Goal: Task Accomplishment & Management: Manage account settings

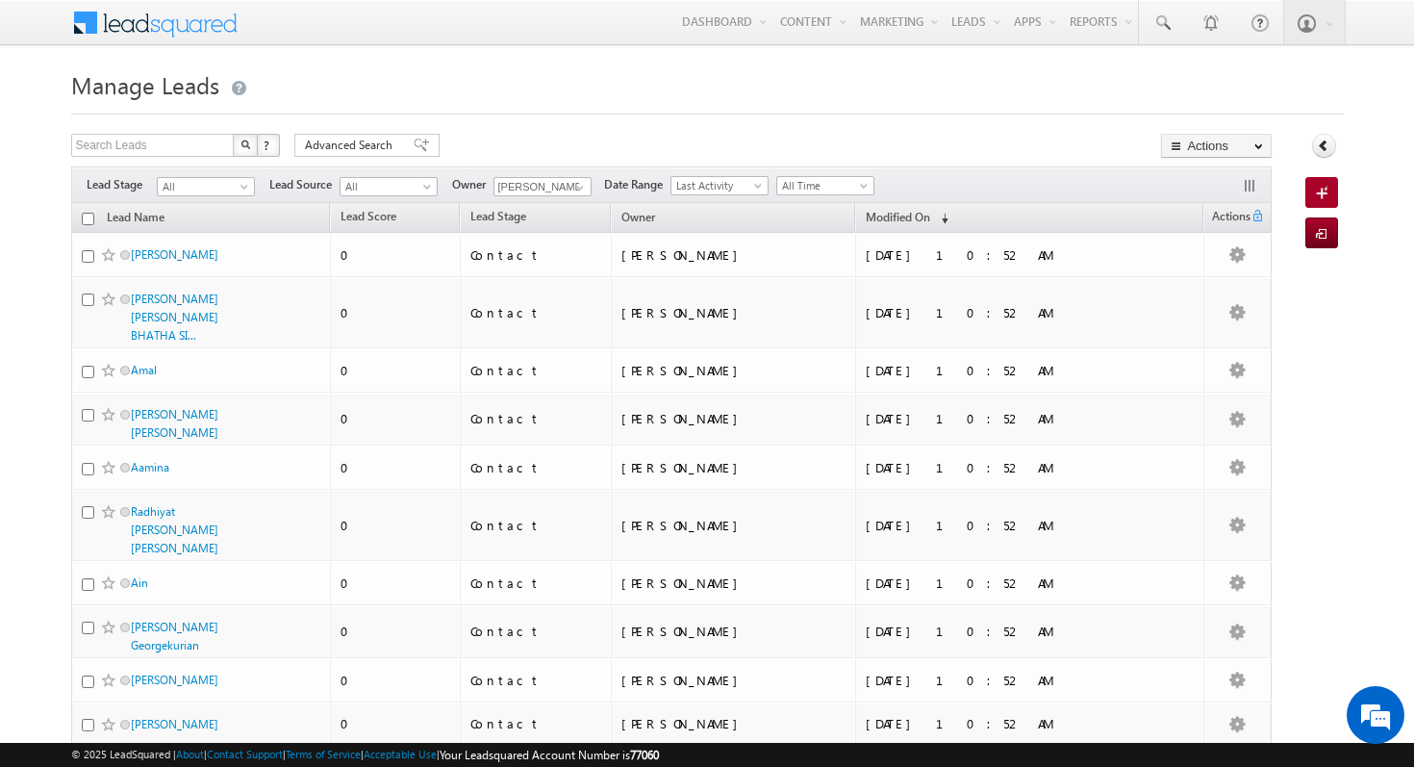
click at [298, 33] on div "Menu [PERSON_NAME] aman. raman i@ind globa [DOMAIN_NAME] indgl [PERSON_NAME]." at bounding box center [707, 23] width 1273 height 47
click at [191, 16] on span at bounding box center [167, 21] width 139 height 34
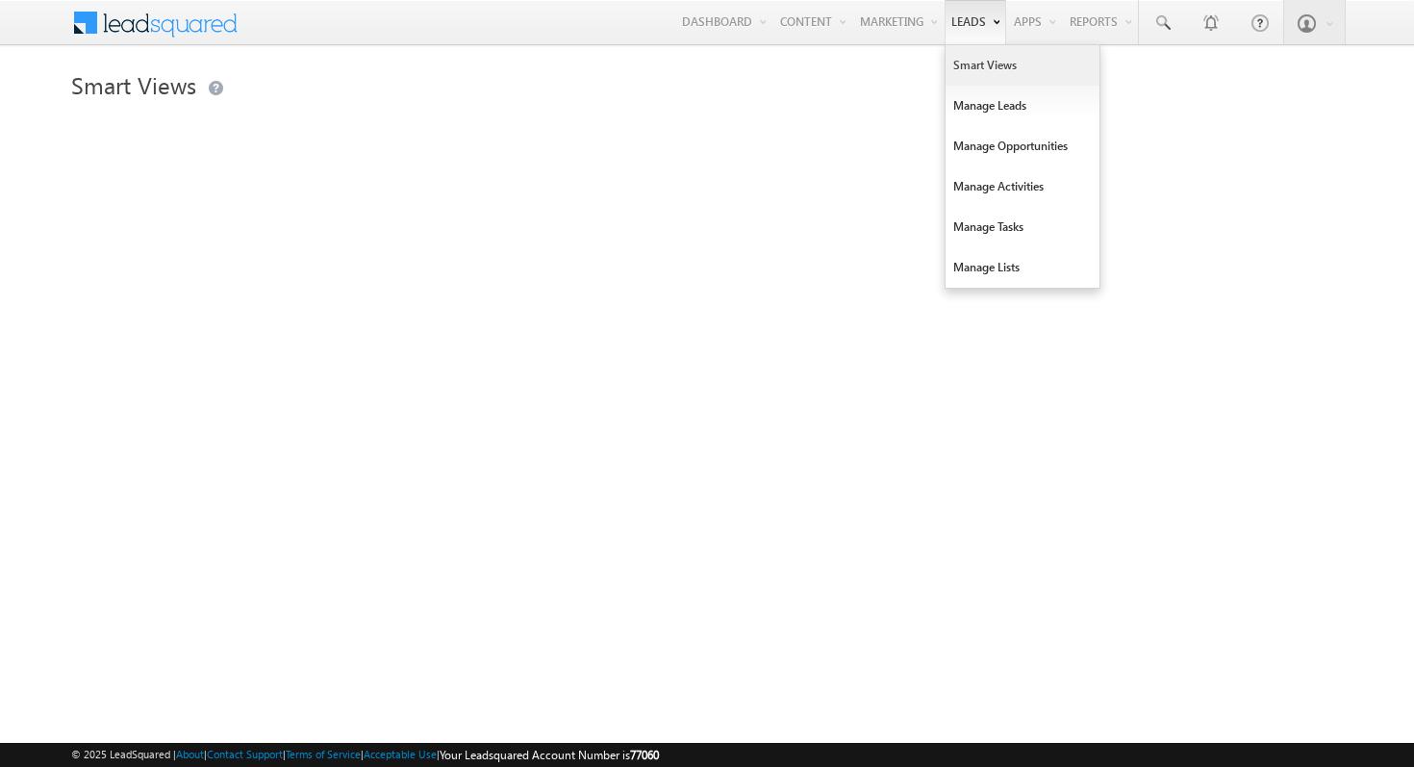
click at [959, 26] on link "Leads" at bounding box center [976, 22] width 62 height 44
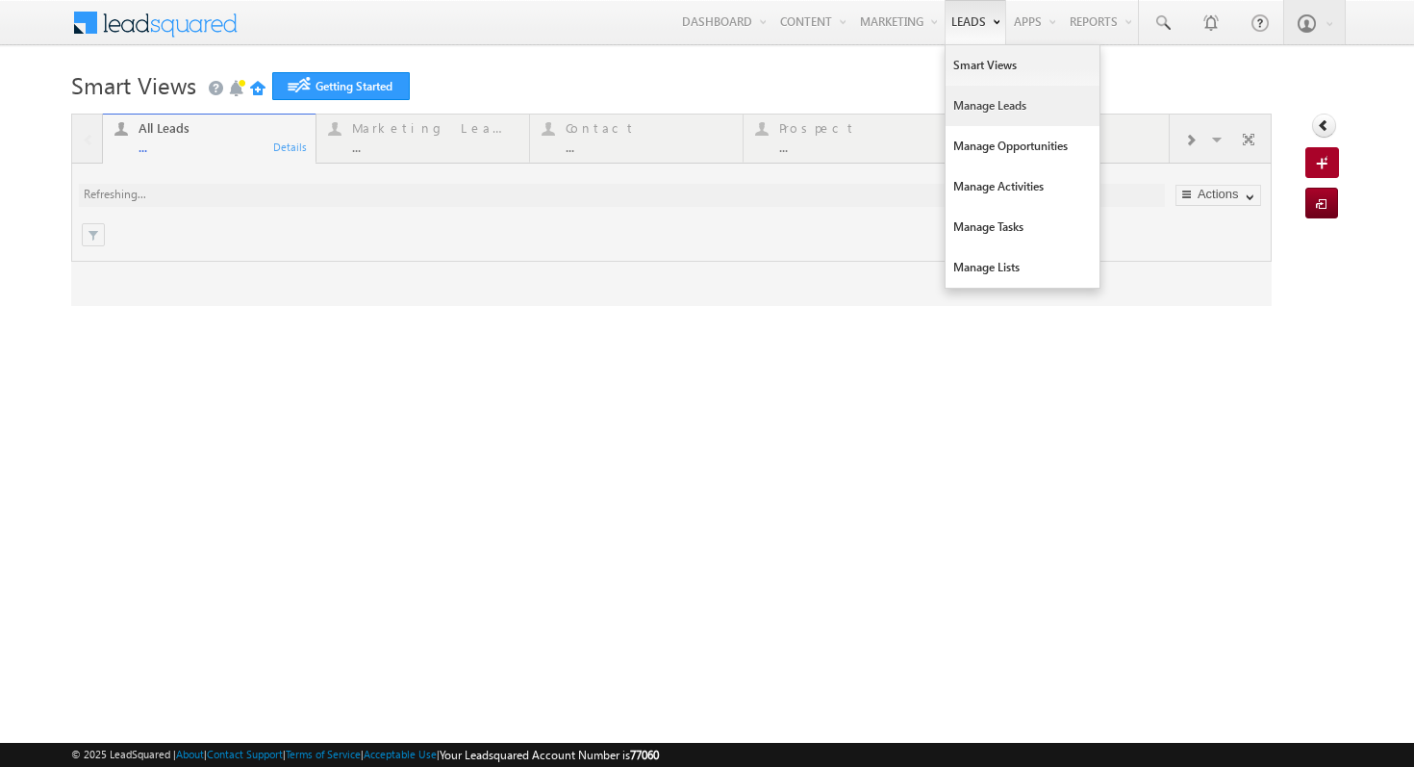
click at [979, 120] on link "Manage Leads" at bounding box center [1023, 106] width 154 height 40
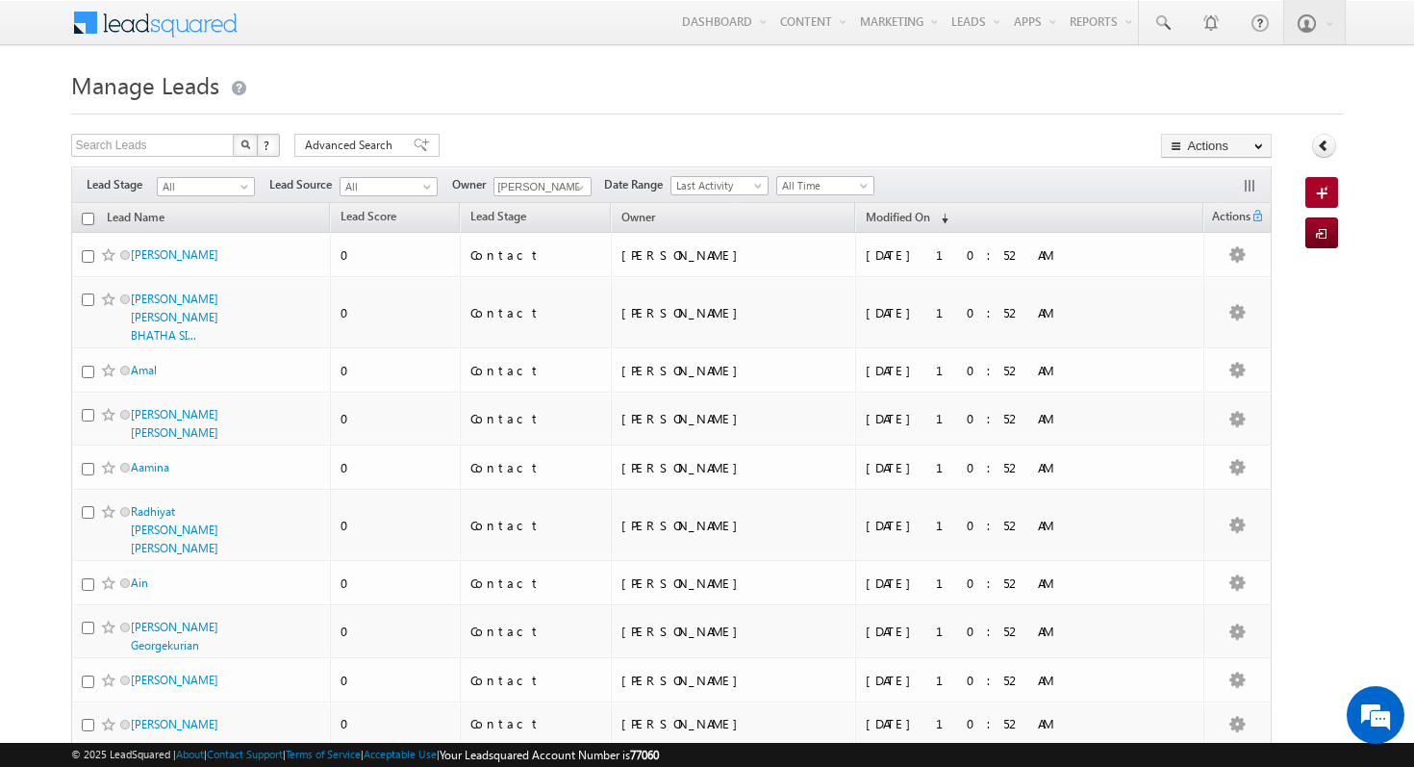
click at [86, 219] on input "checkbox" at bounding box center [88, 219] width 13 height 13
checkbox input "true"
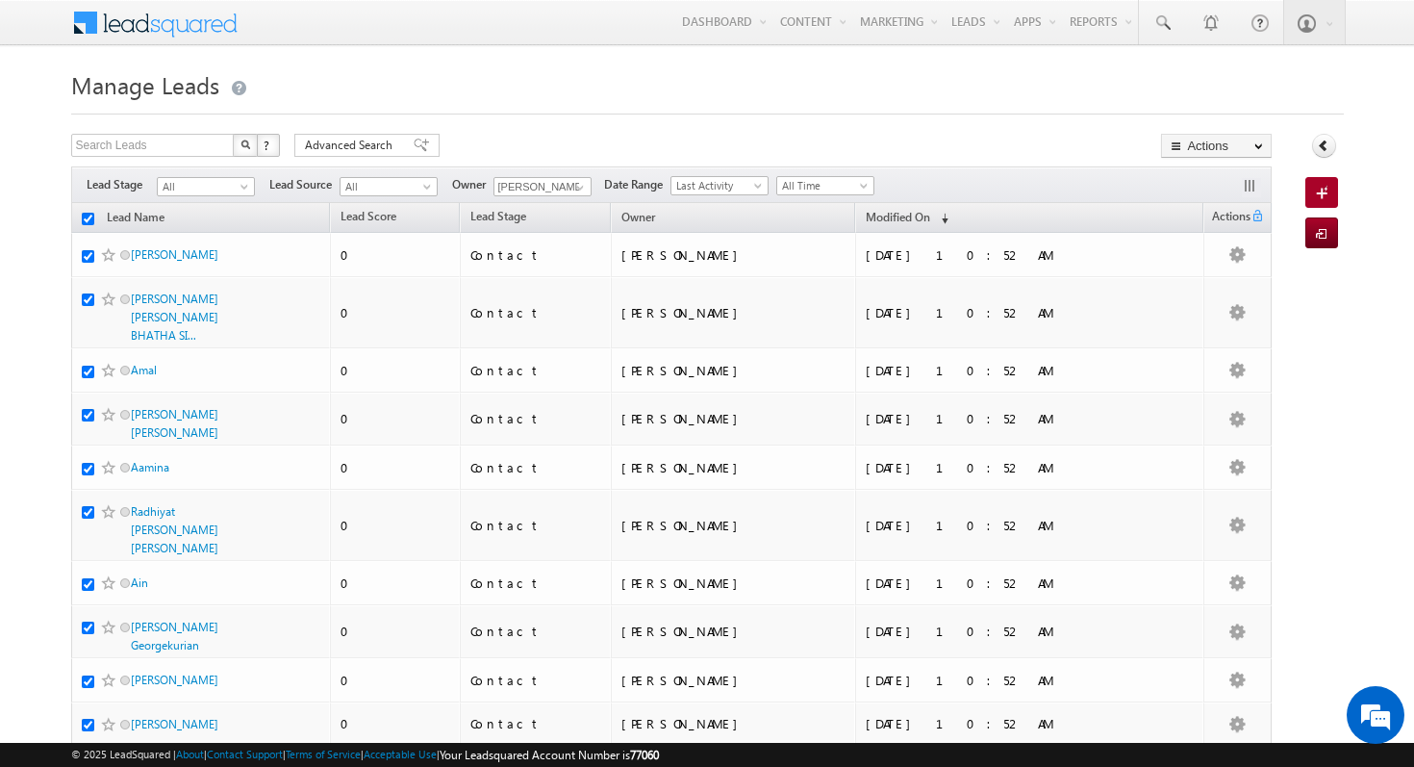
checkbox input "true"
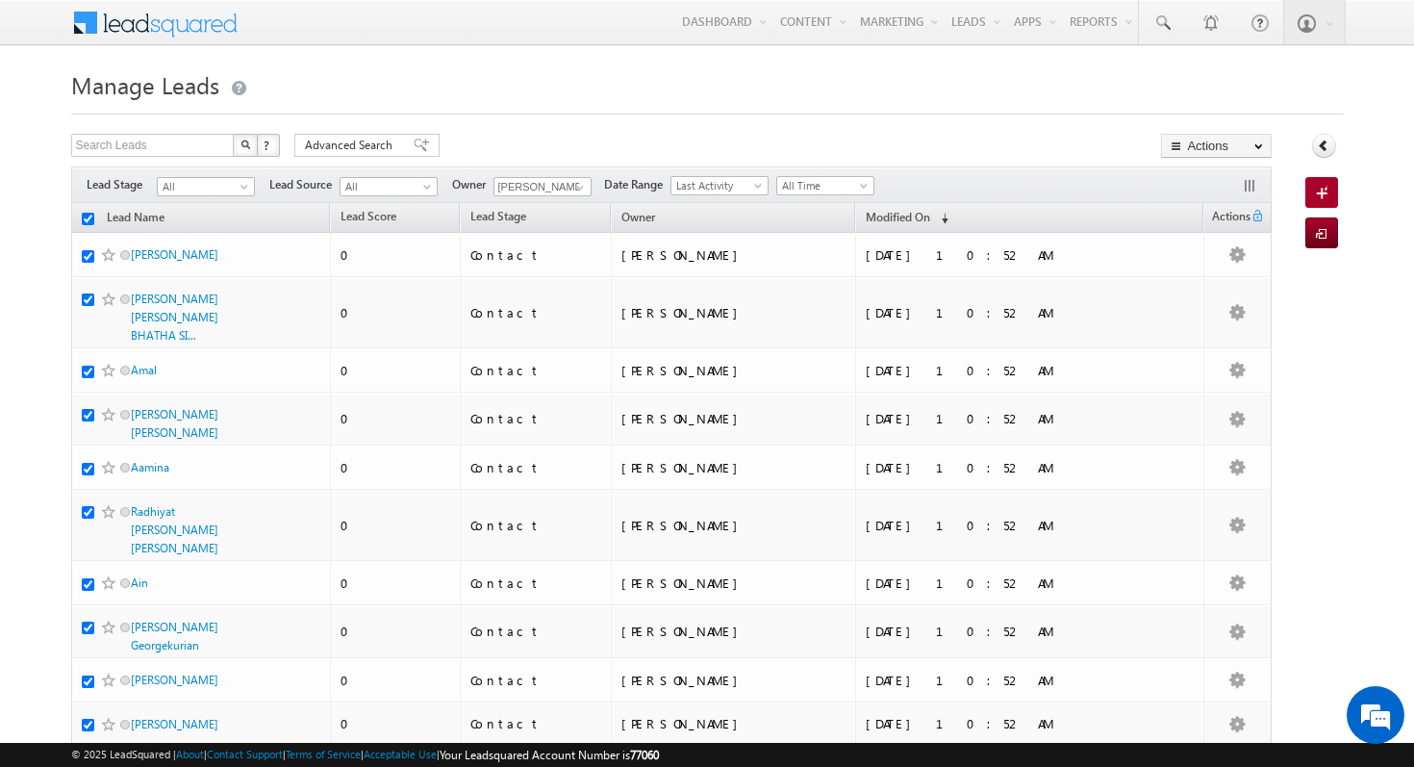
checkbox input "true"
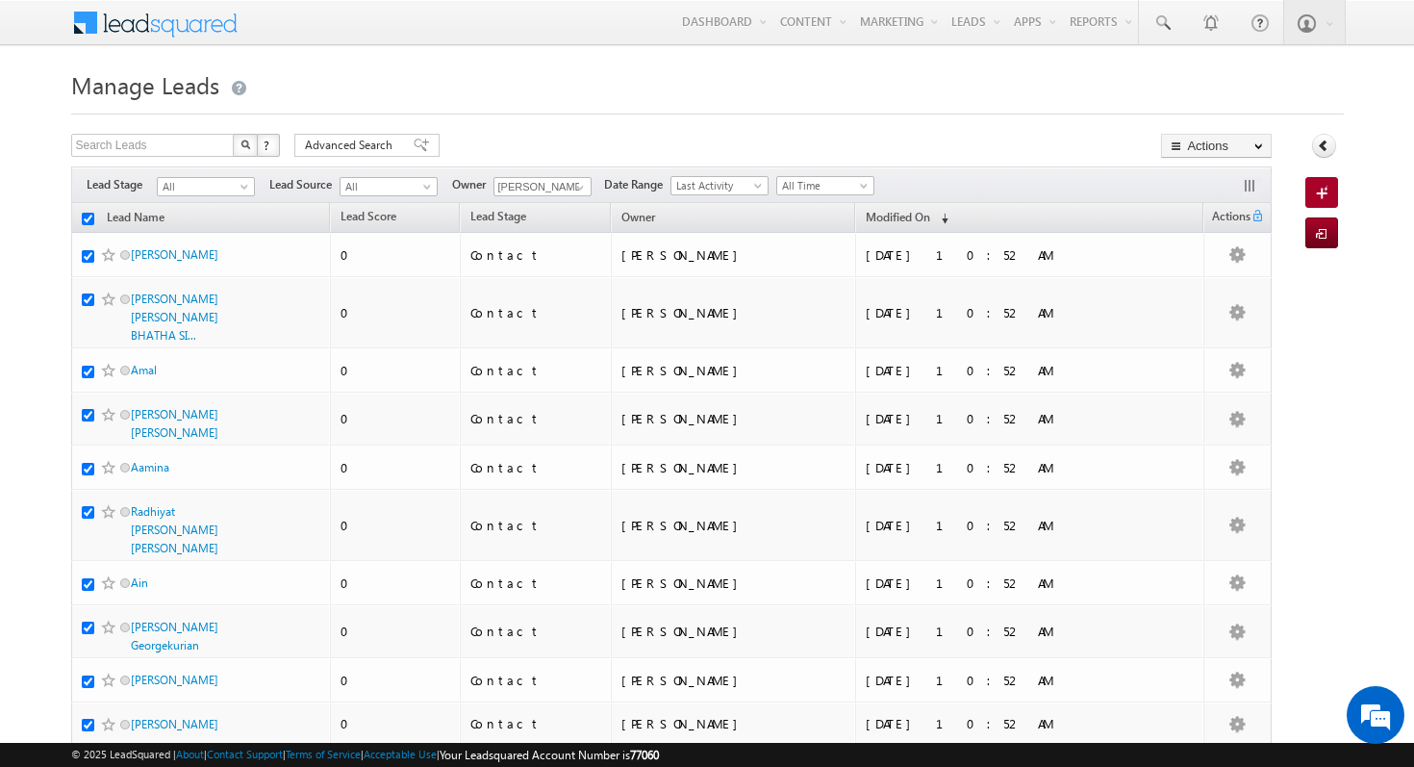
checkbox input "true"
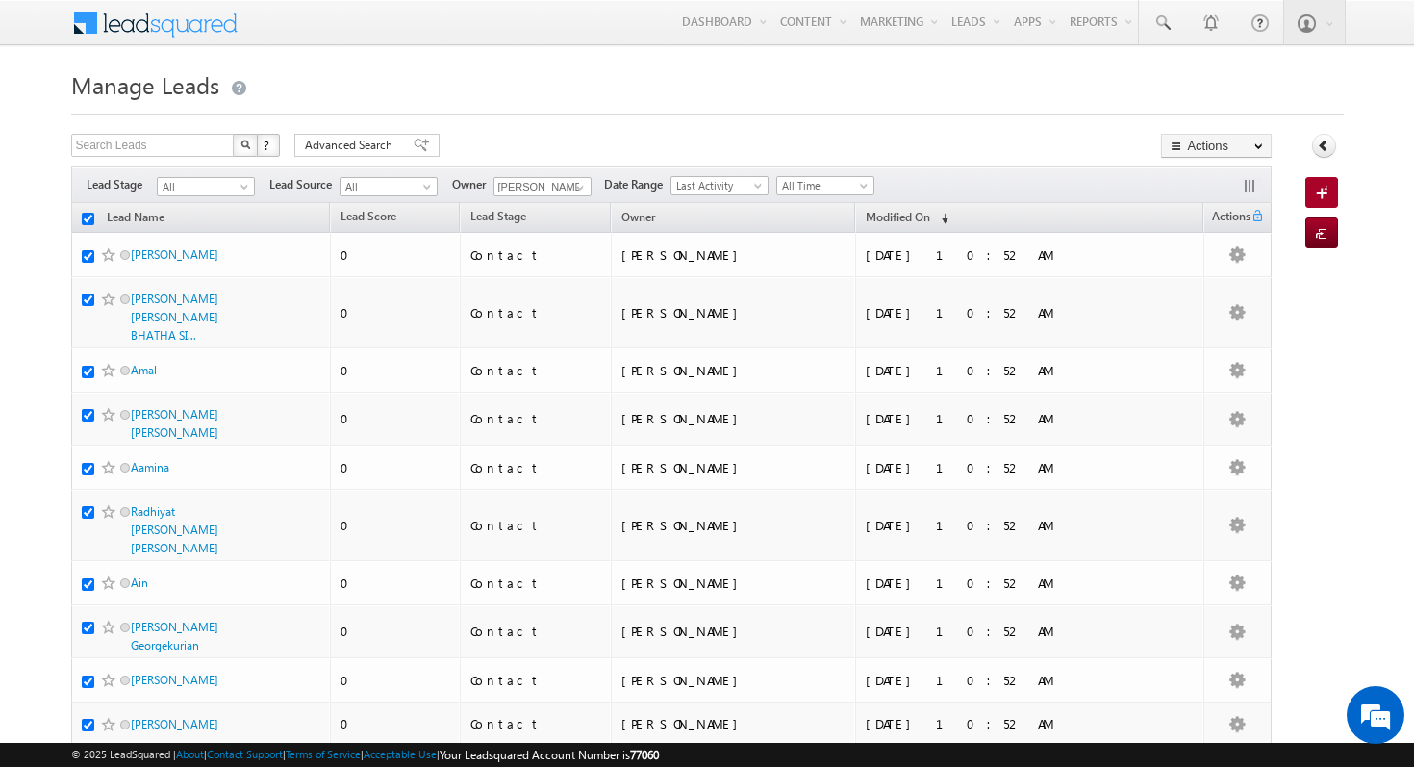
checkbox input "true"
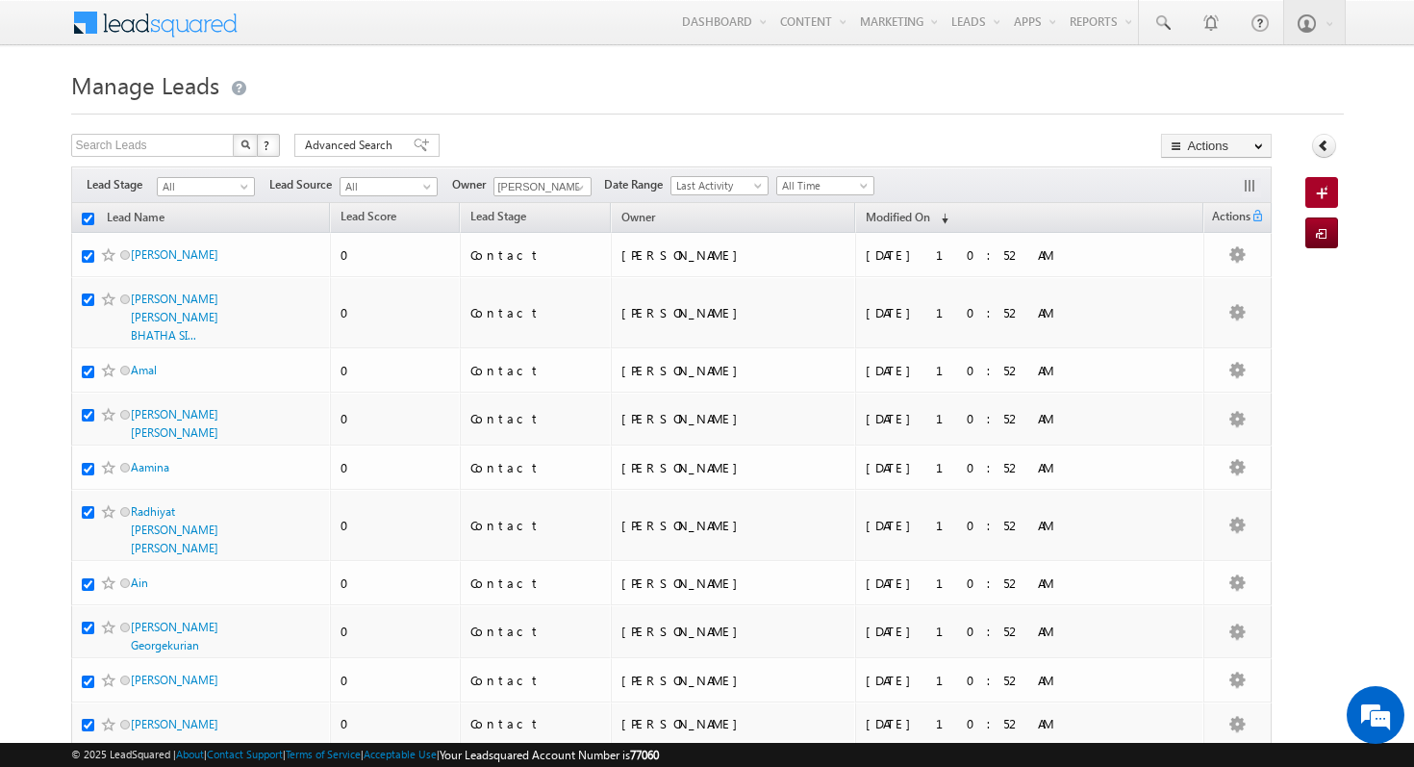
checkbox input "true"
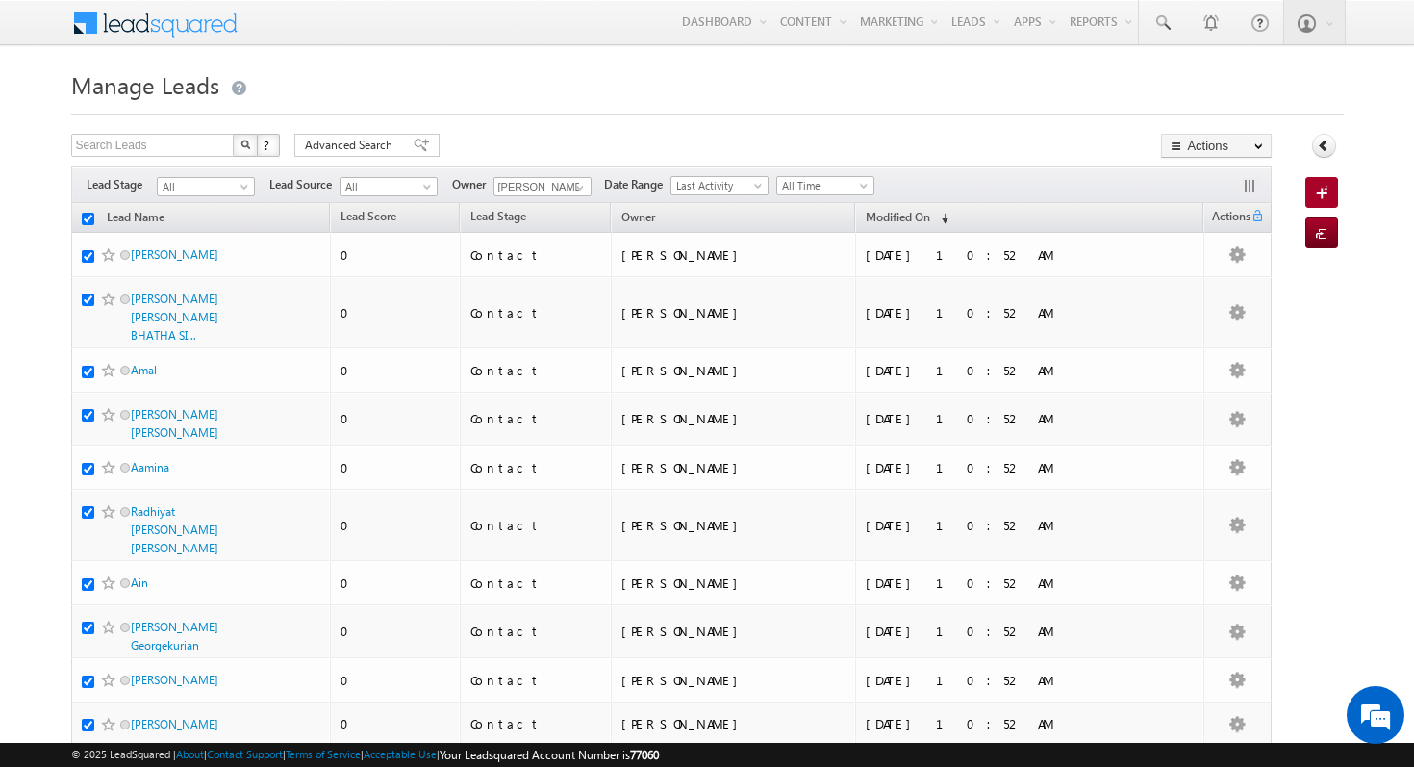
checkbox input "true"
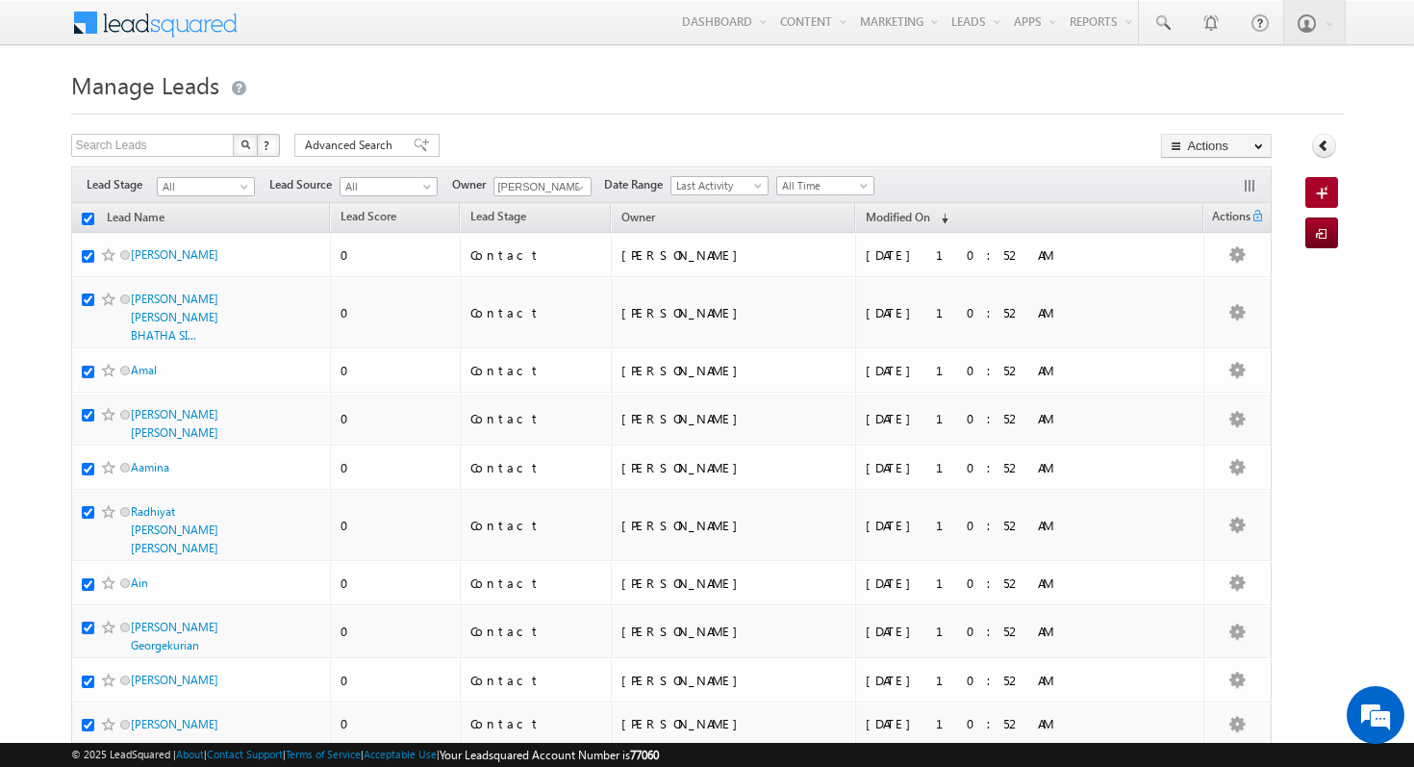
checkbox input "true"
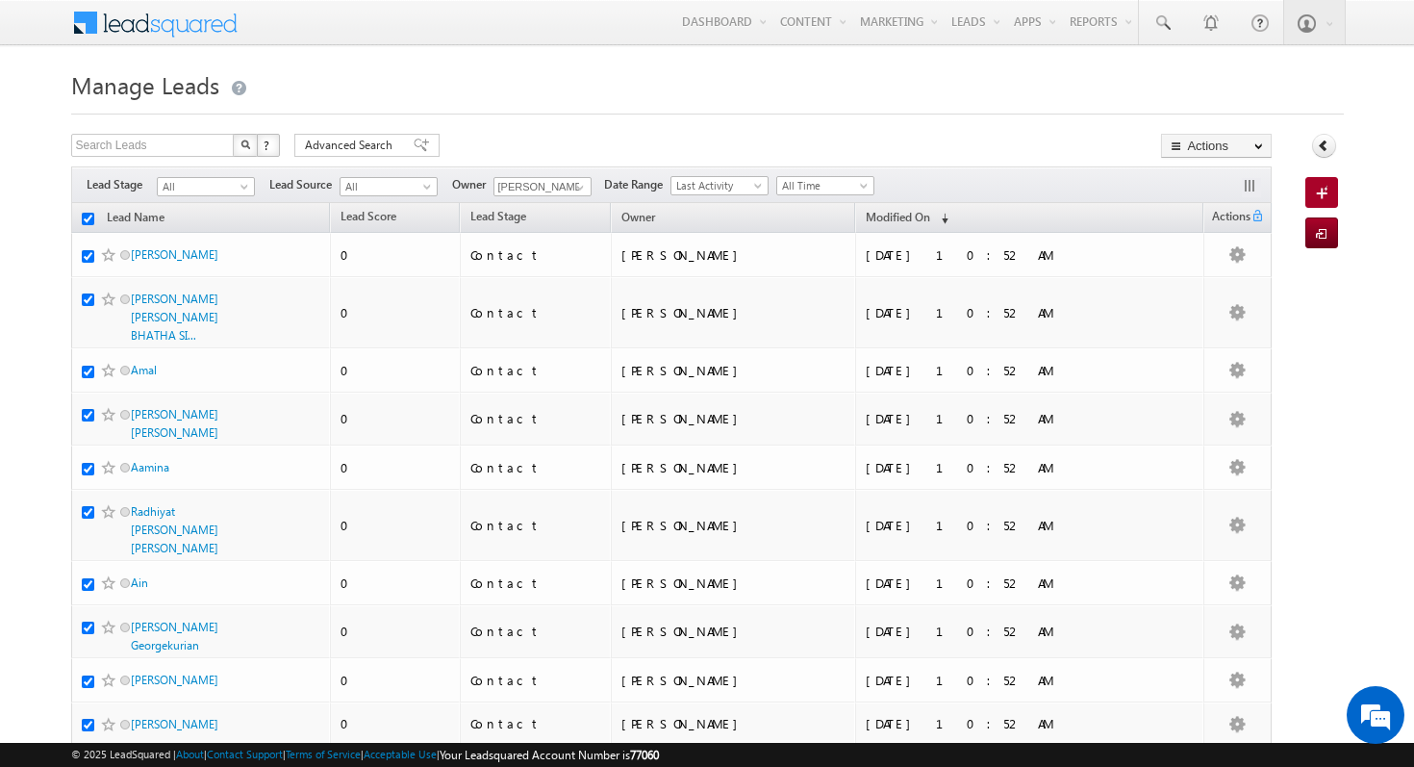
checkbox input "true"
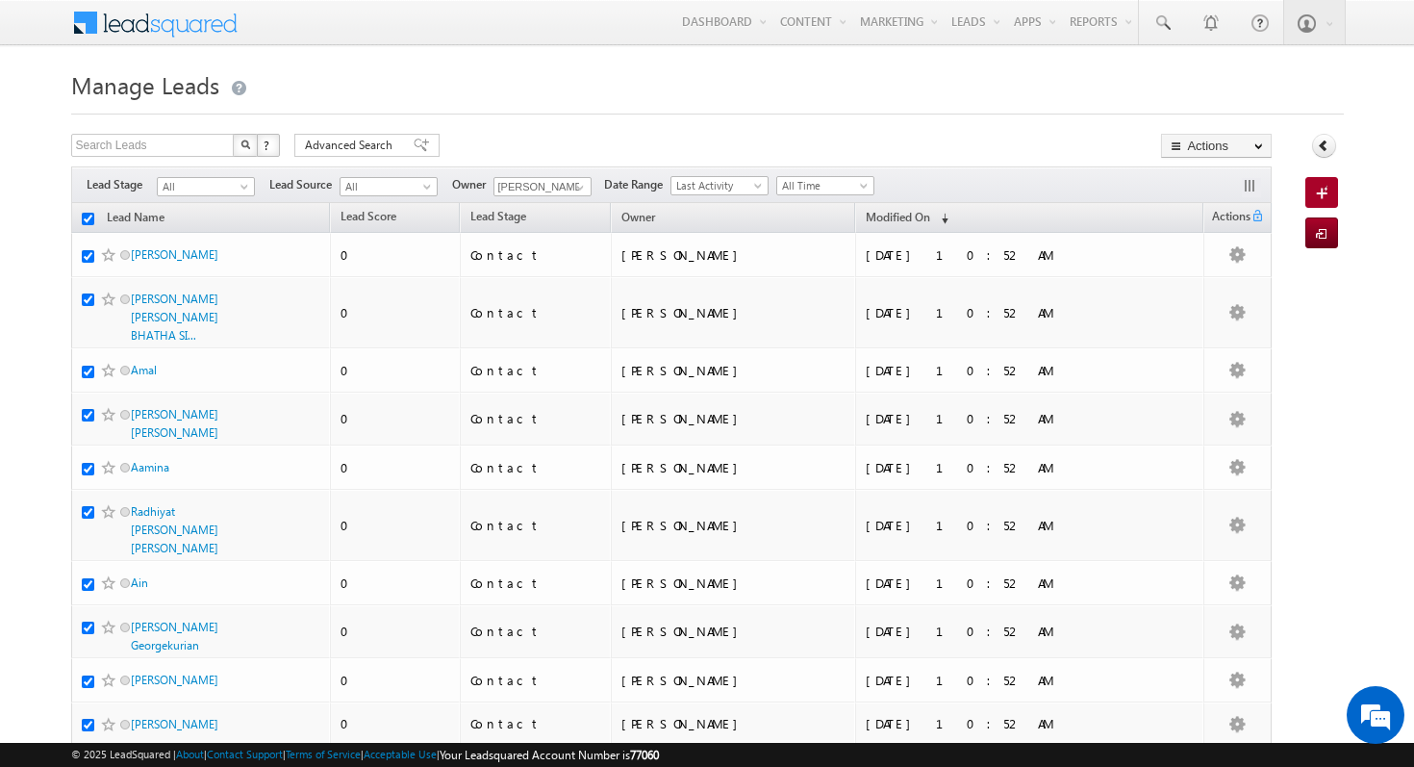
checkbox input "true"
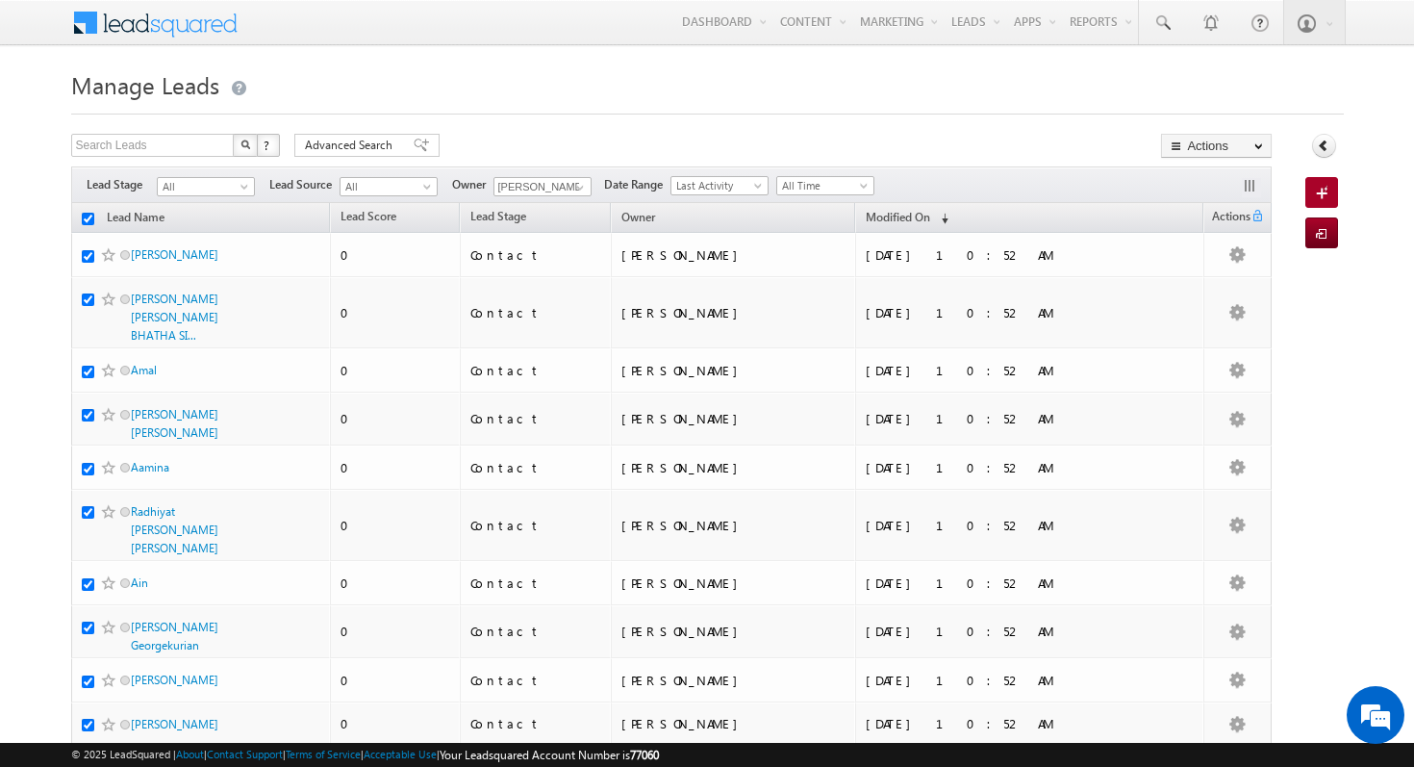
checkbox input "true"
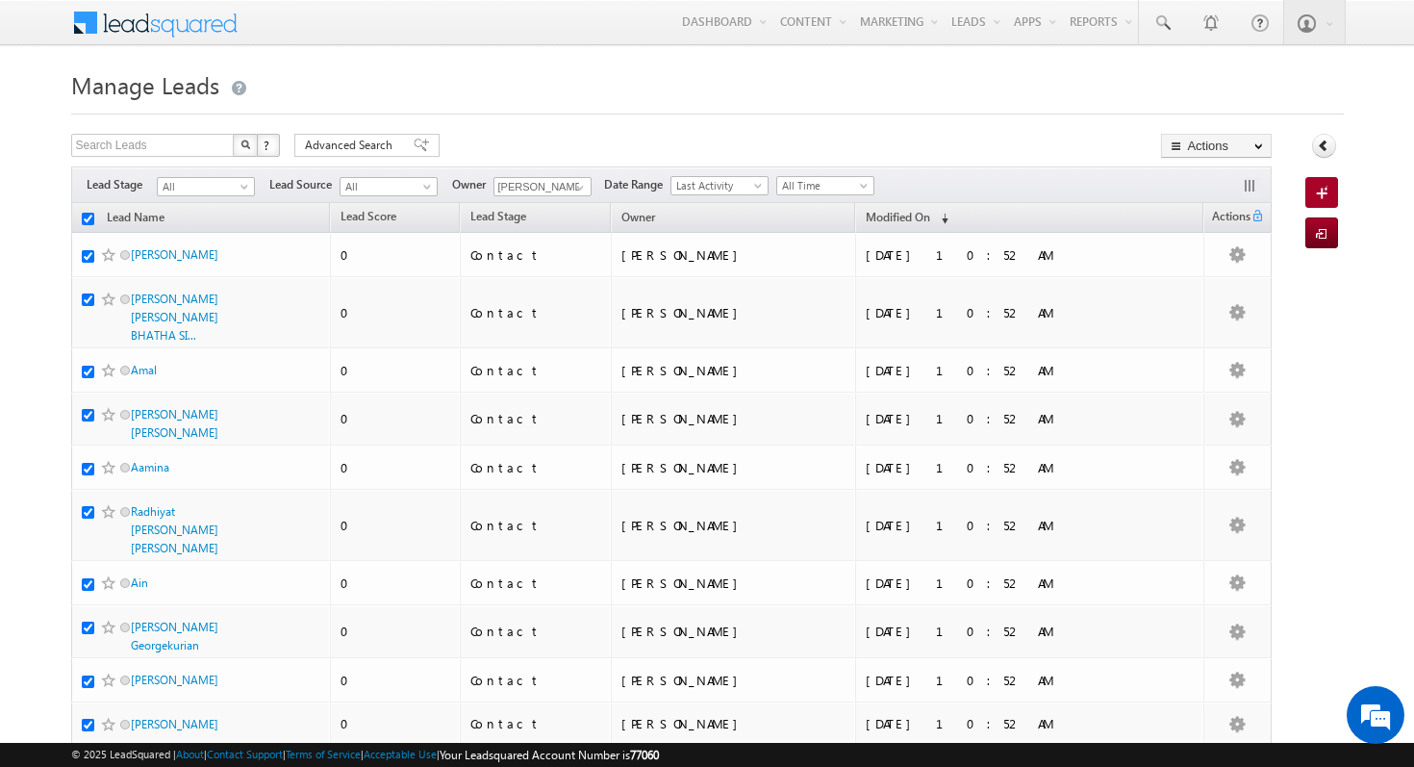
checkbox input "true"
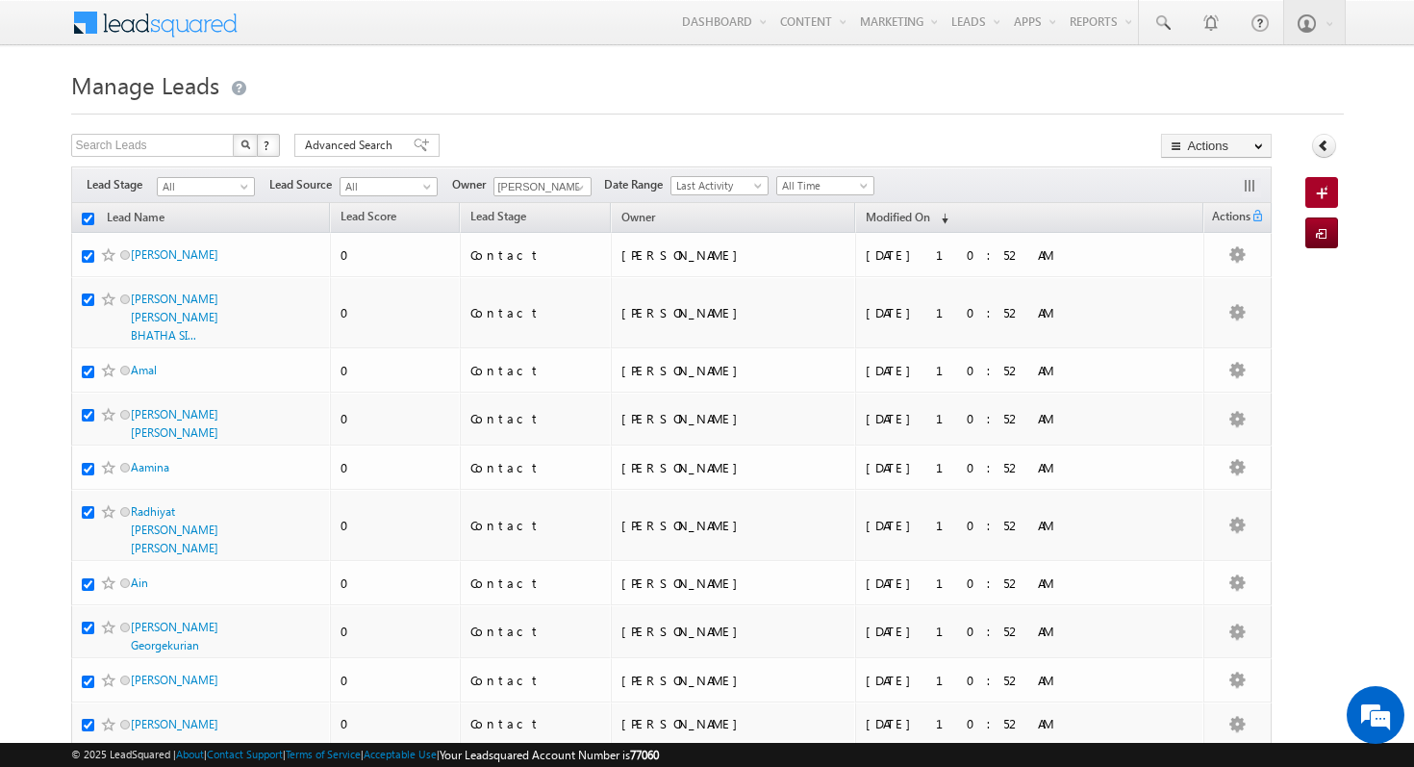
checkbox input "true"
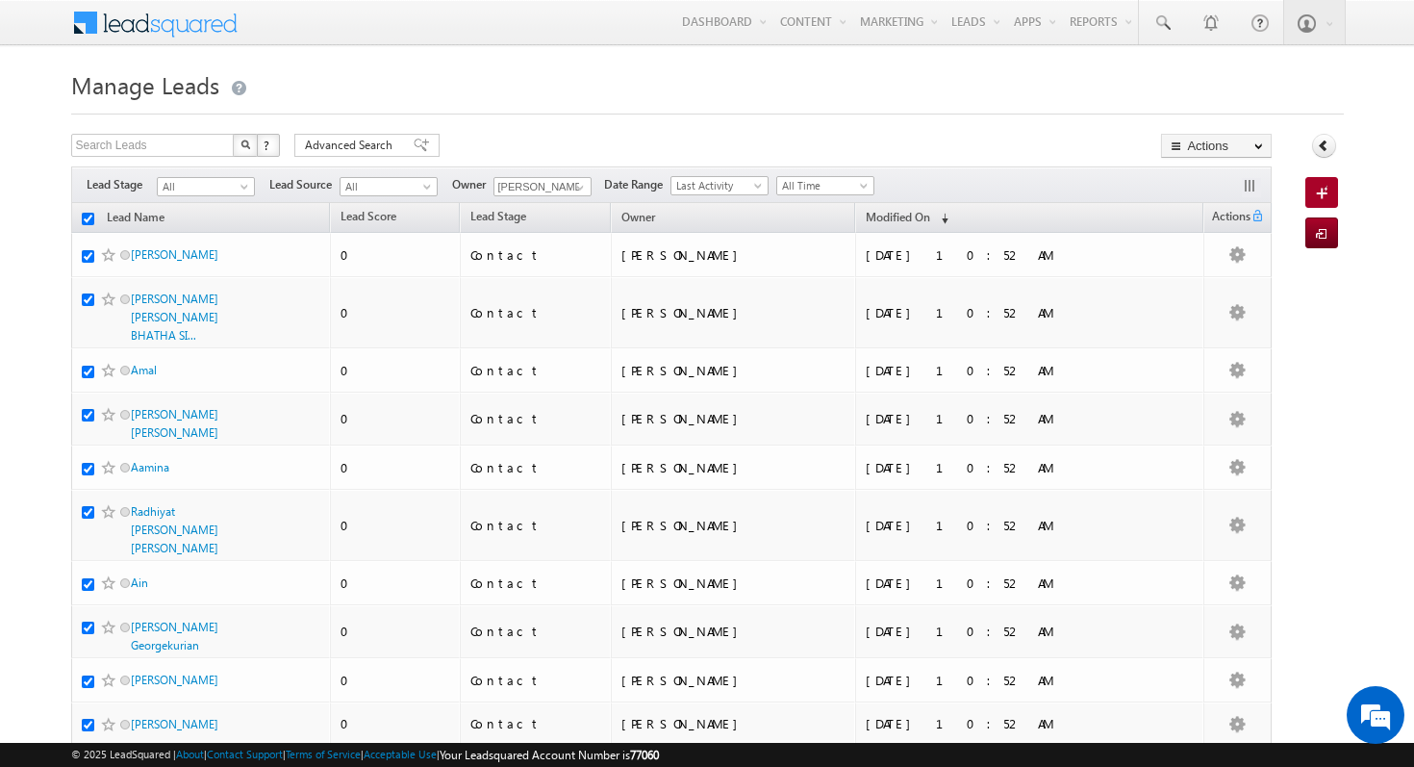
checkbox input "true"
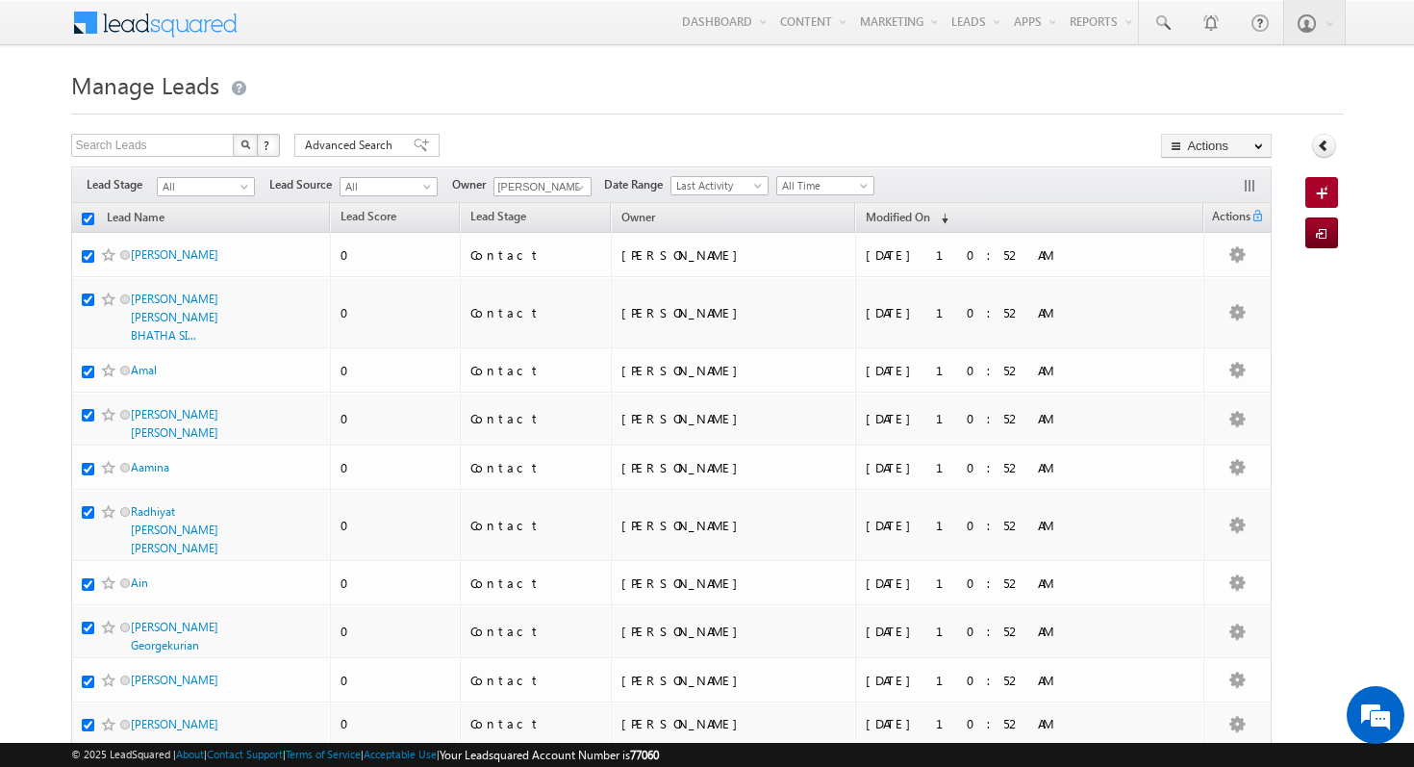
checkbox input "true"
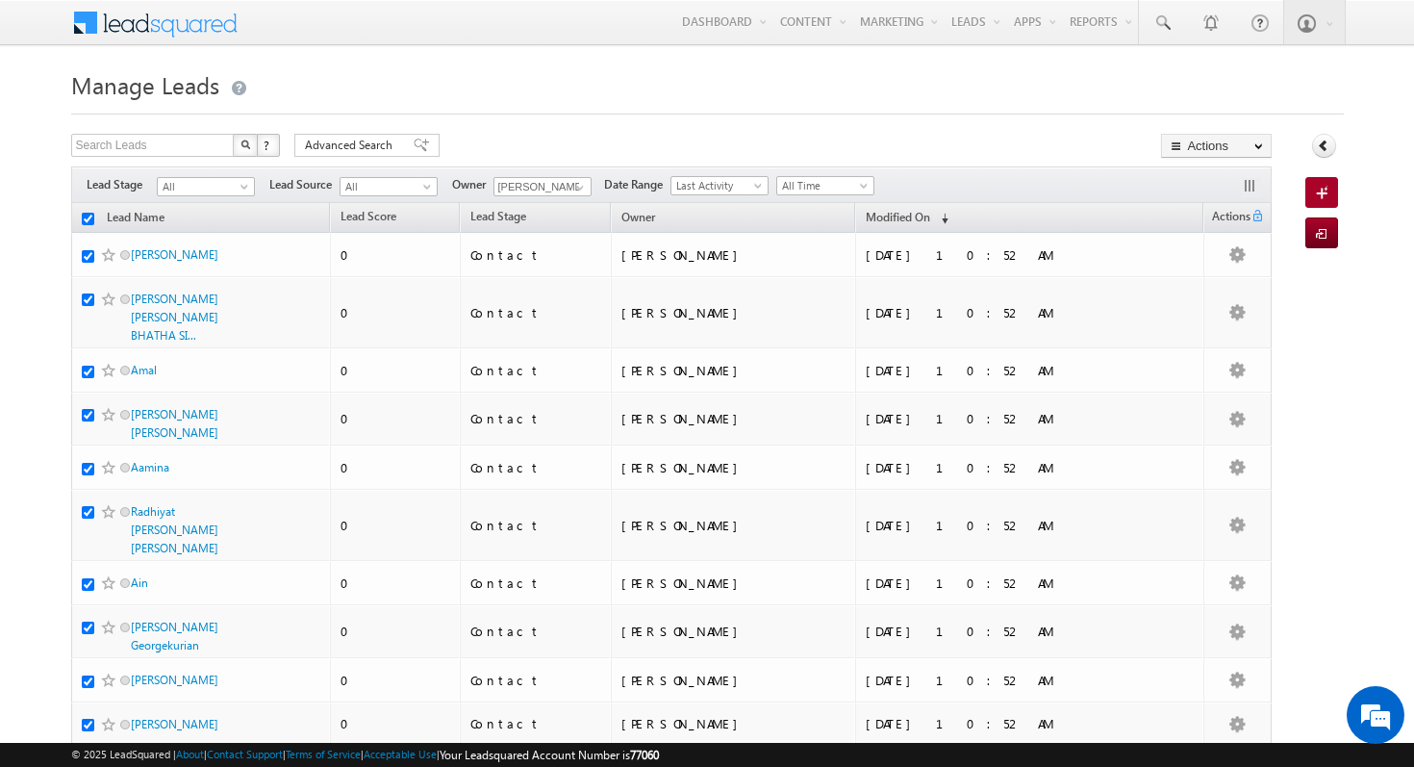
checkbox input "true"
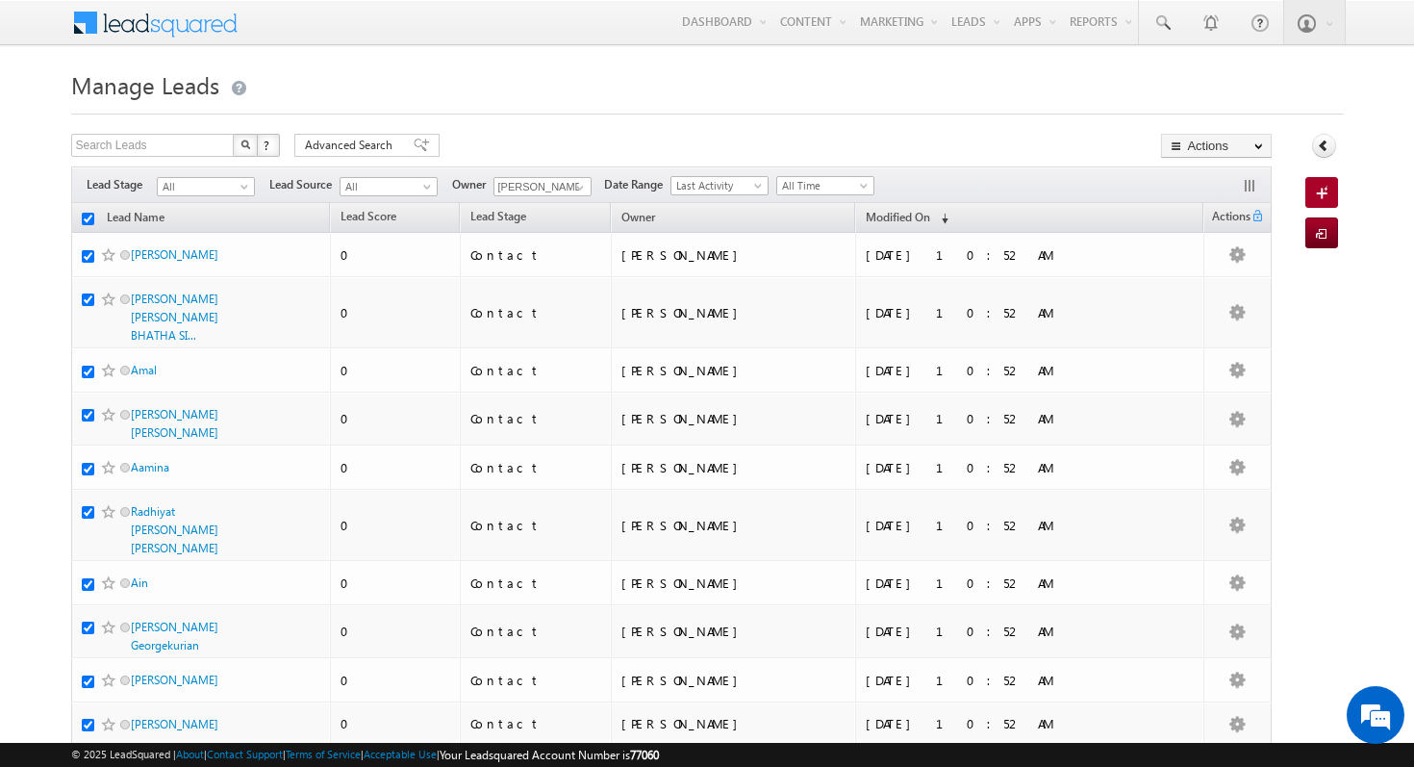
checkbox input "true"
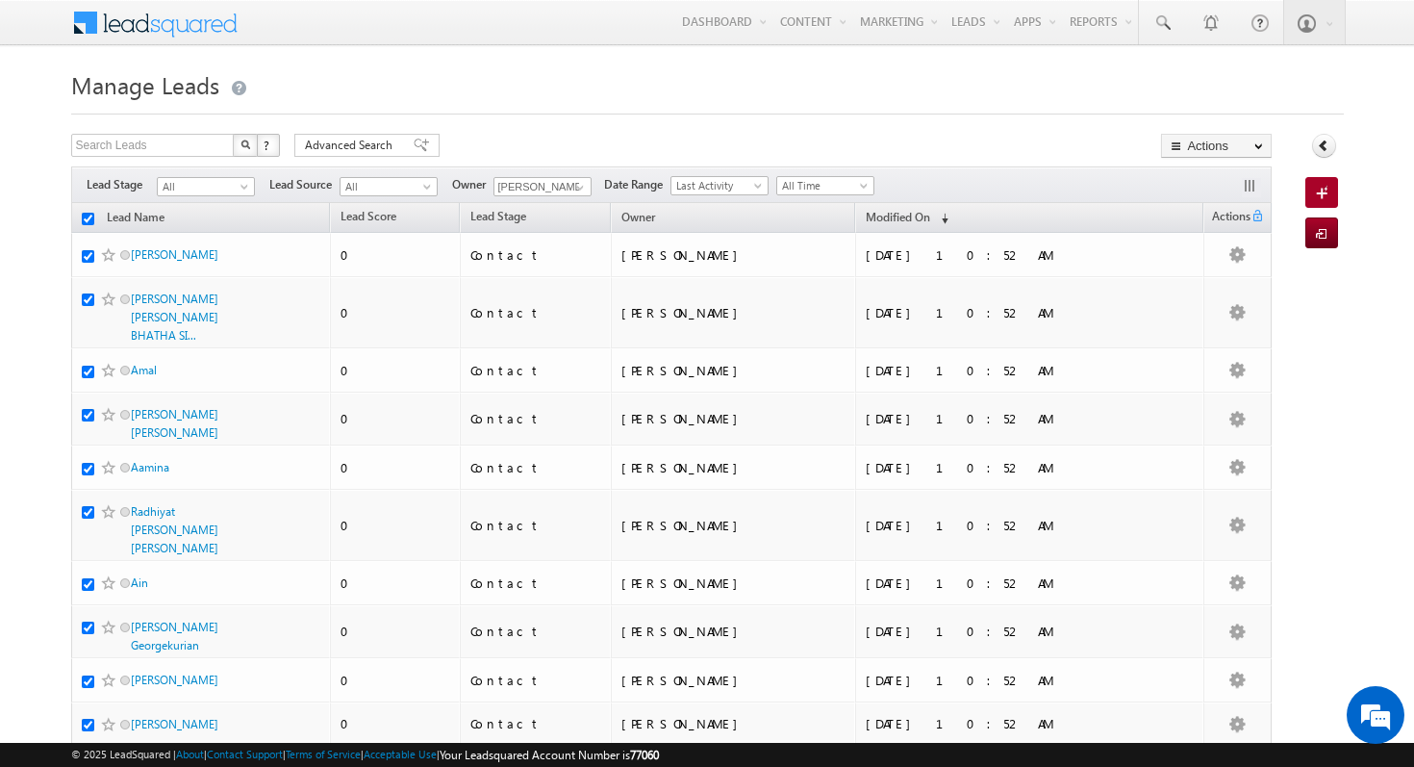
checkbox input "true"
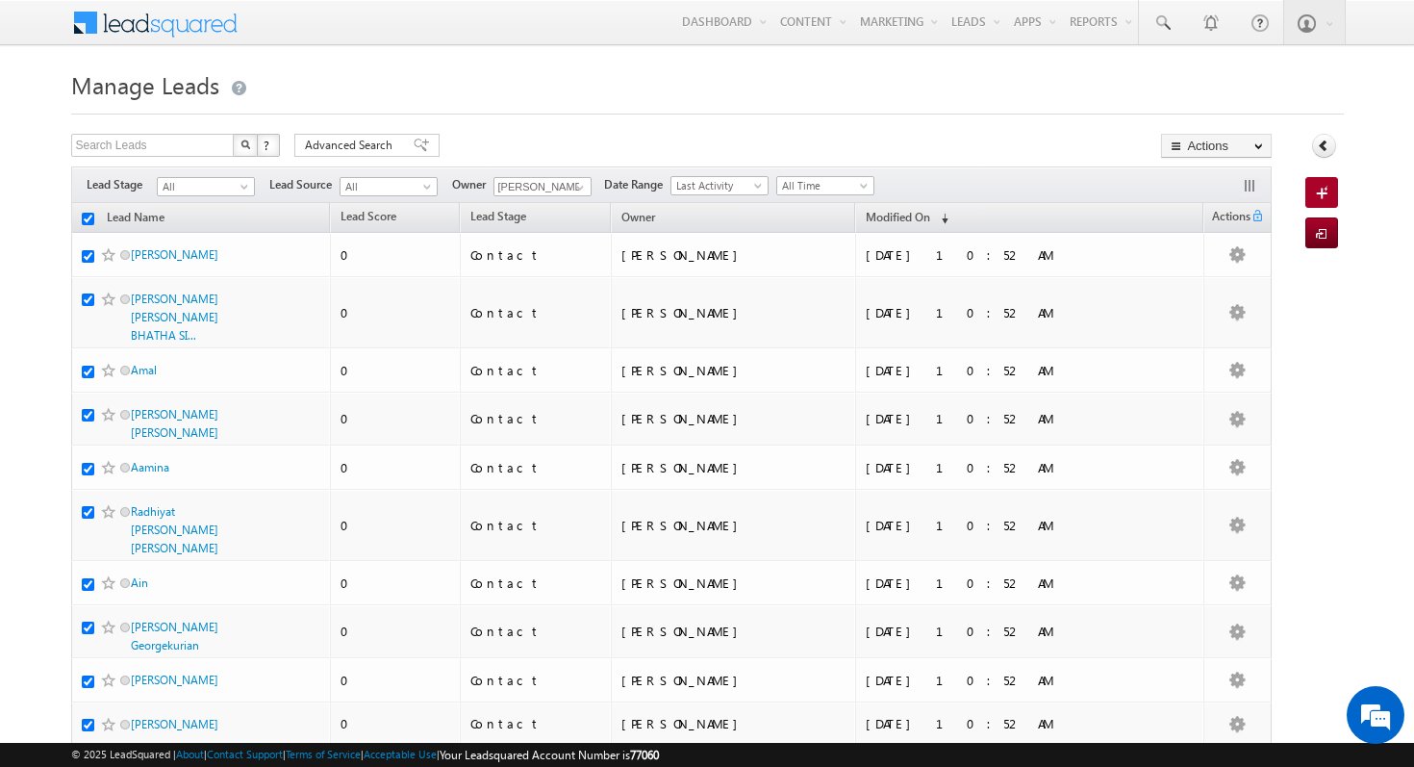
checkbox input "true"
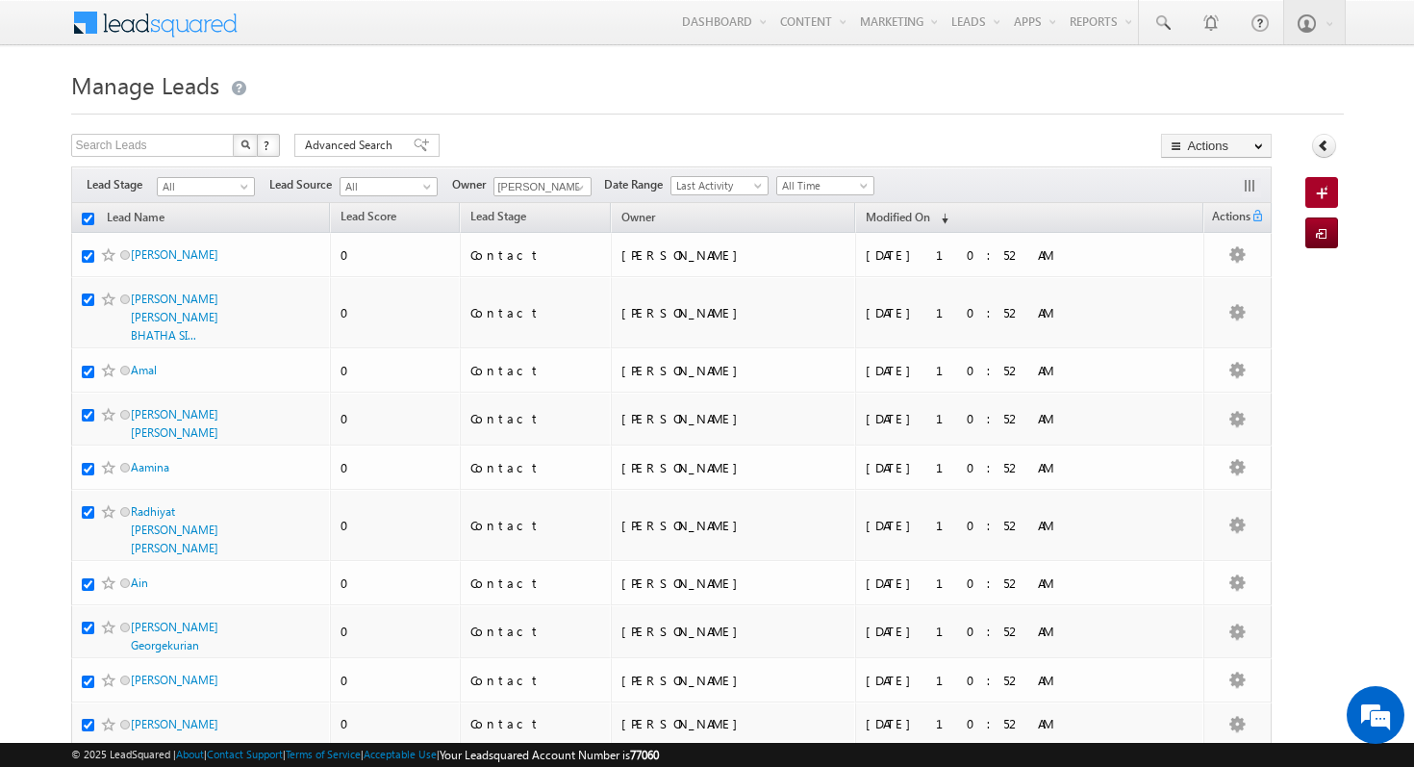
checkbox input "true"
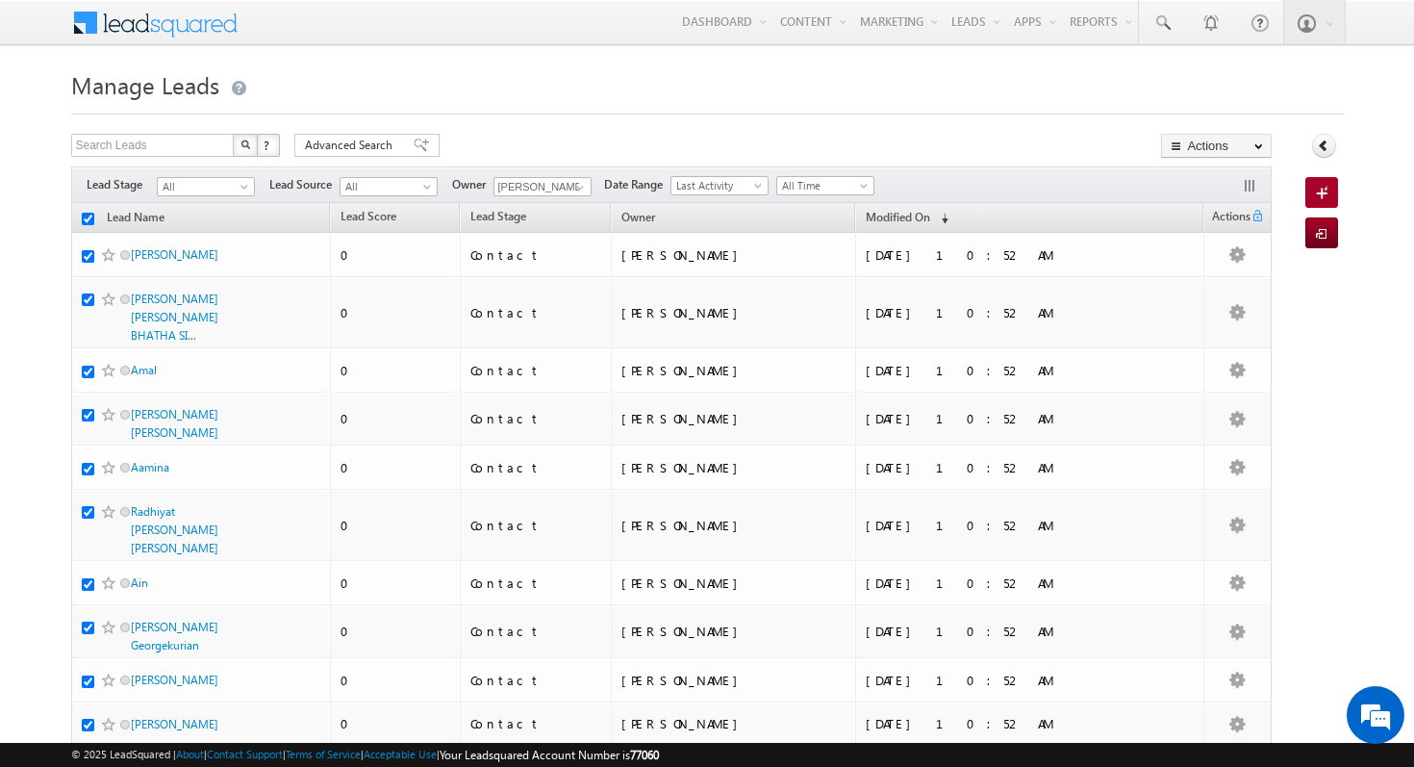
checkbox input "true"
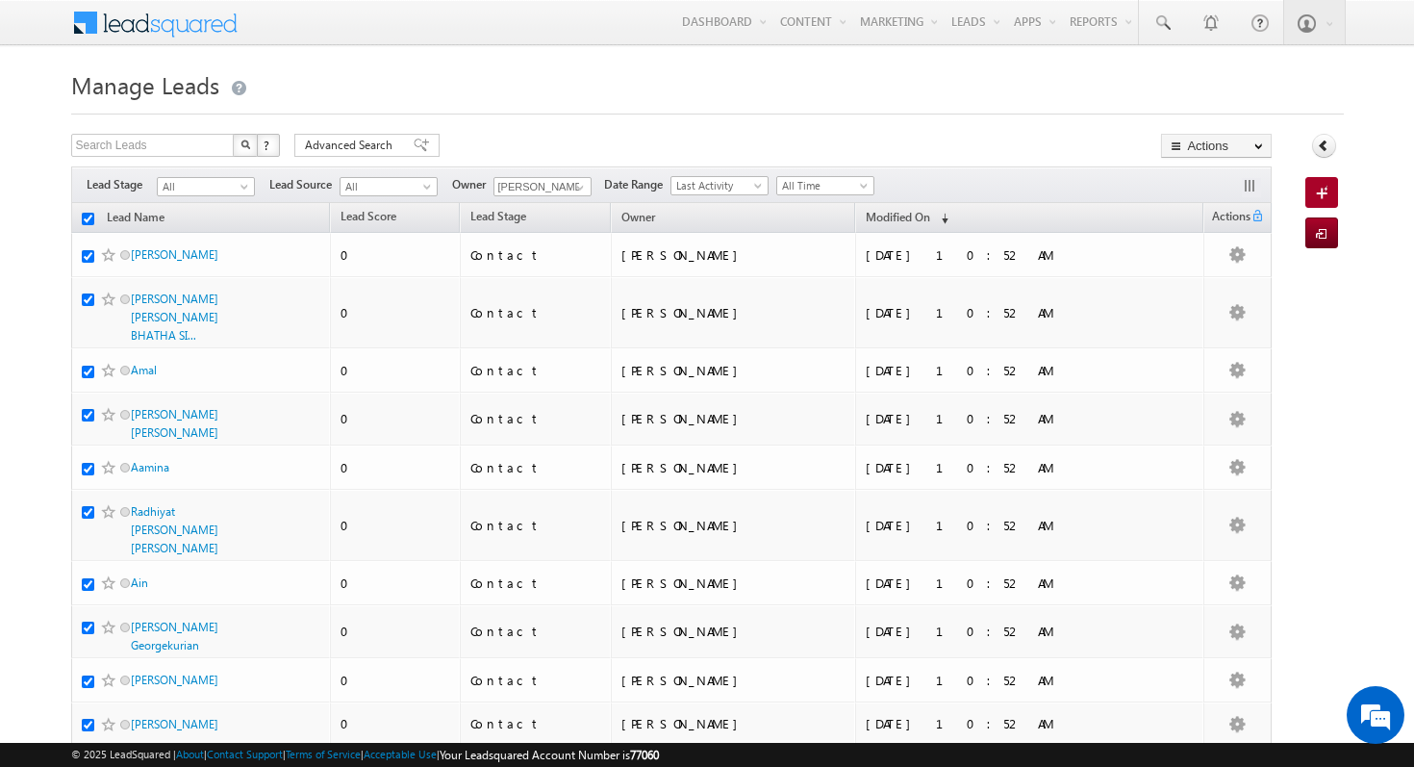
checkbox input "true"
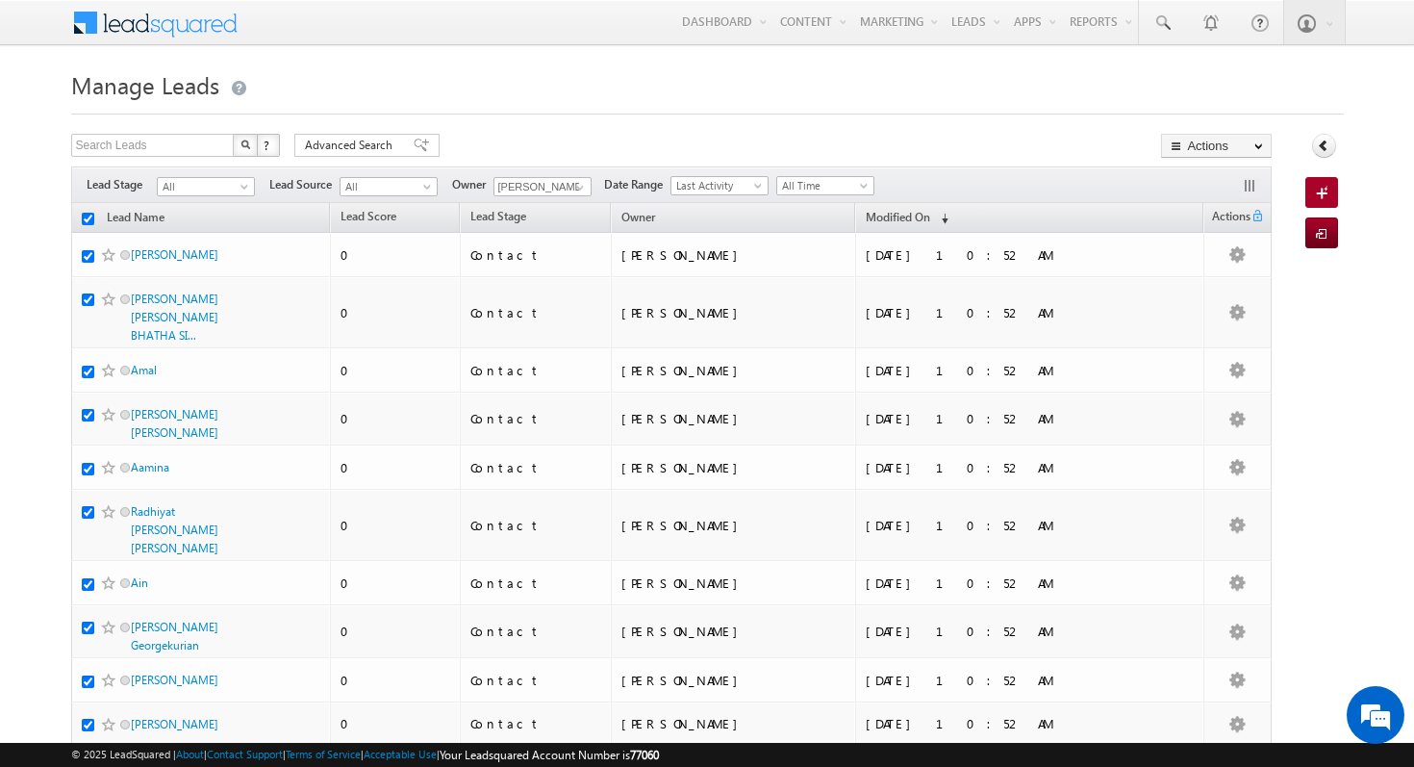
checkbox input "true"
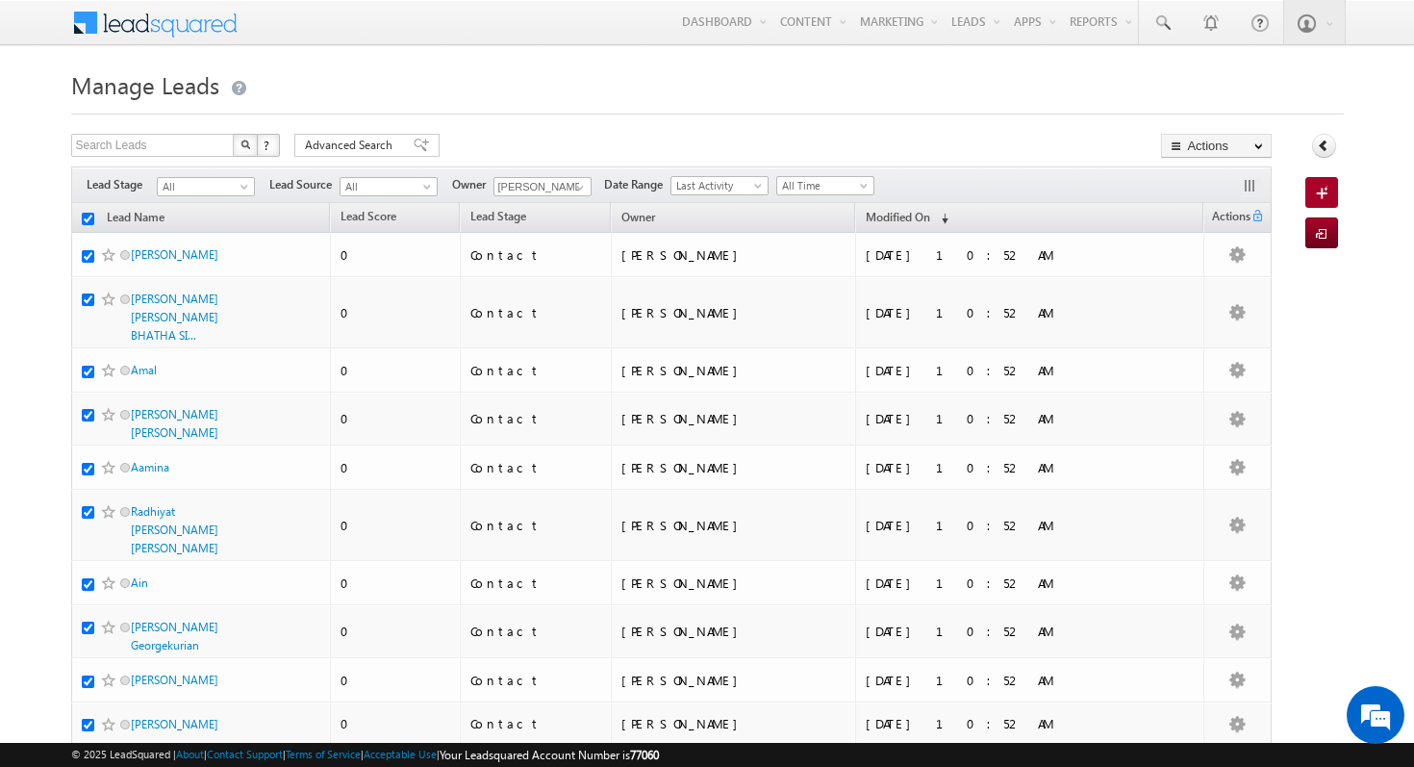
checkbox input "true"
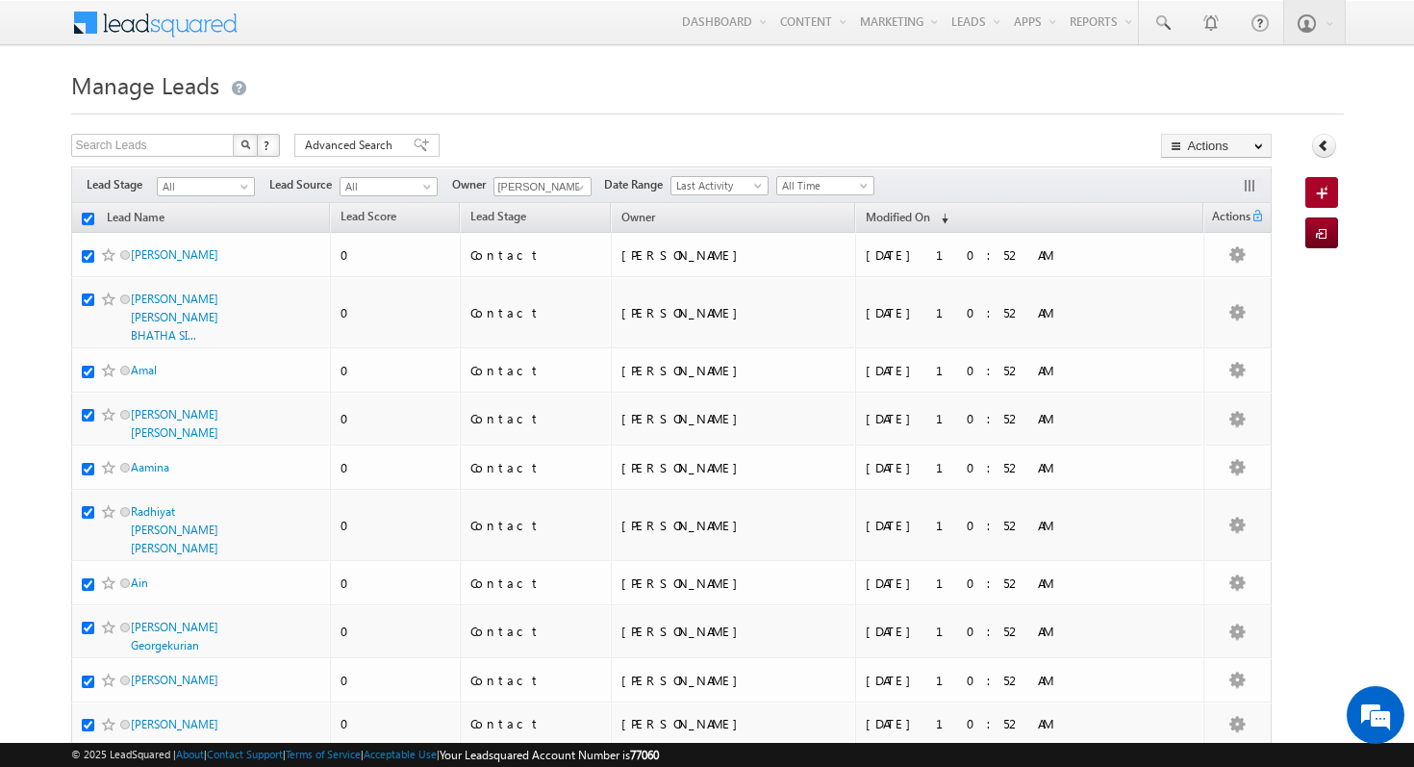
checkbox input "true"
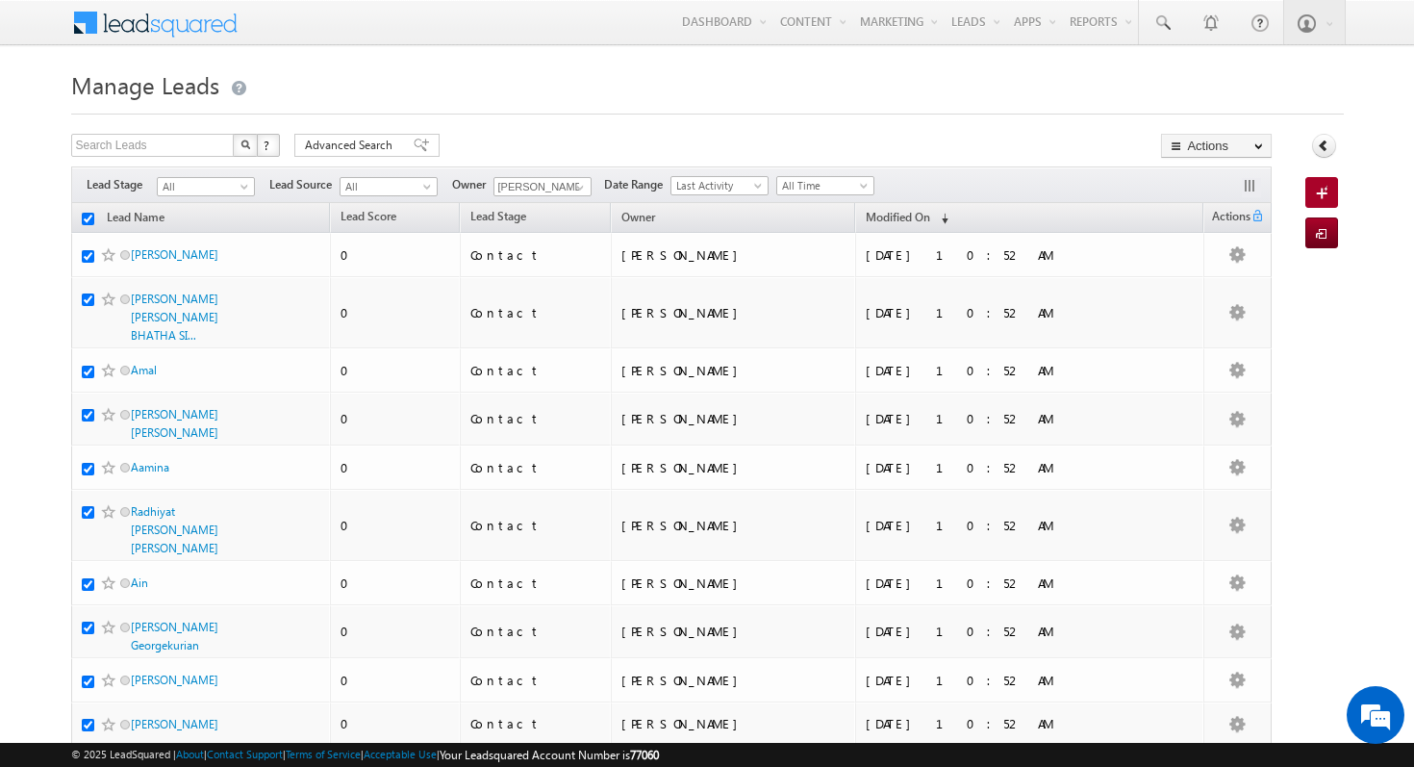
checkbox input "true"
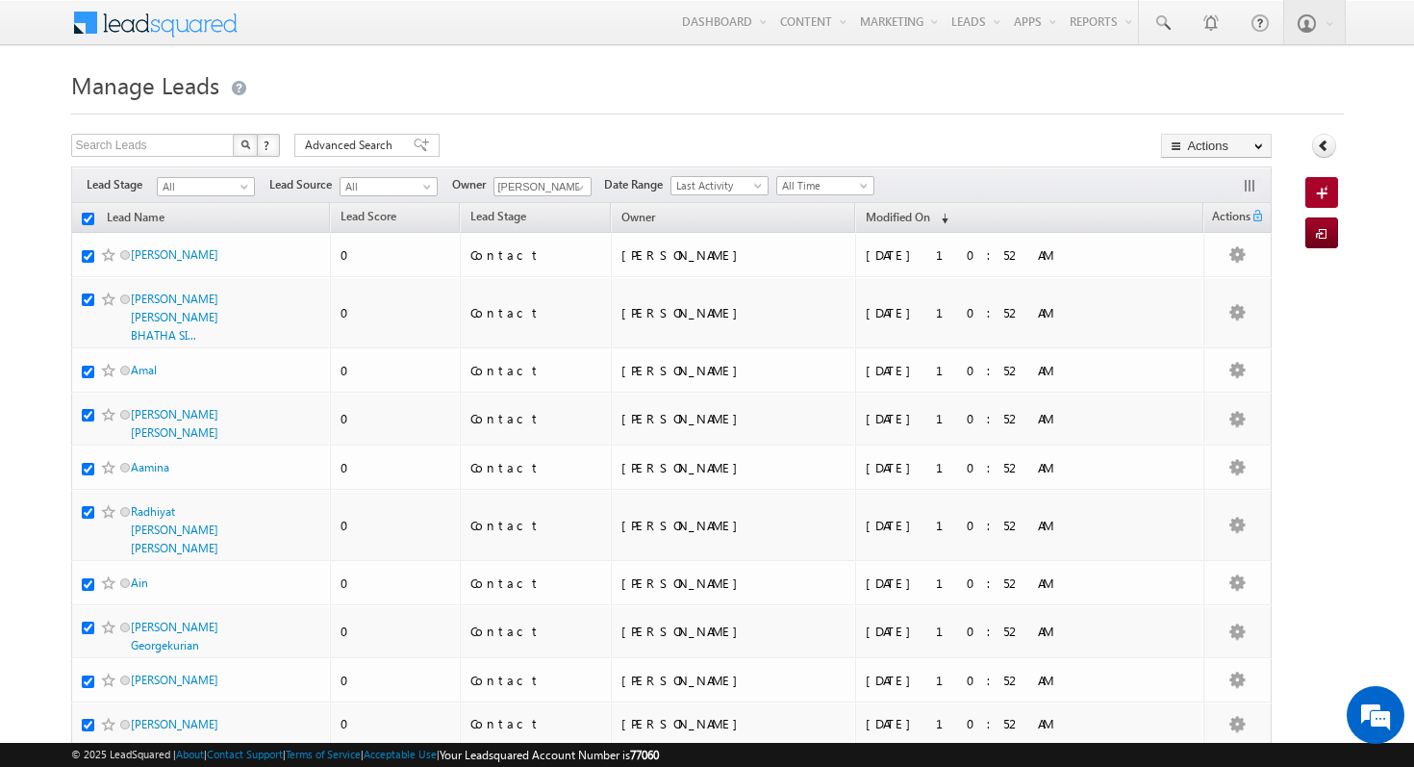
checkbox input "true"
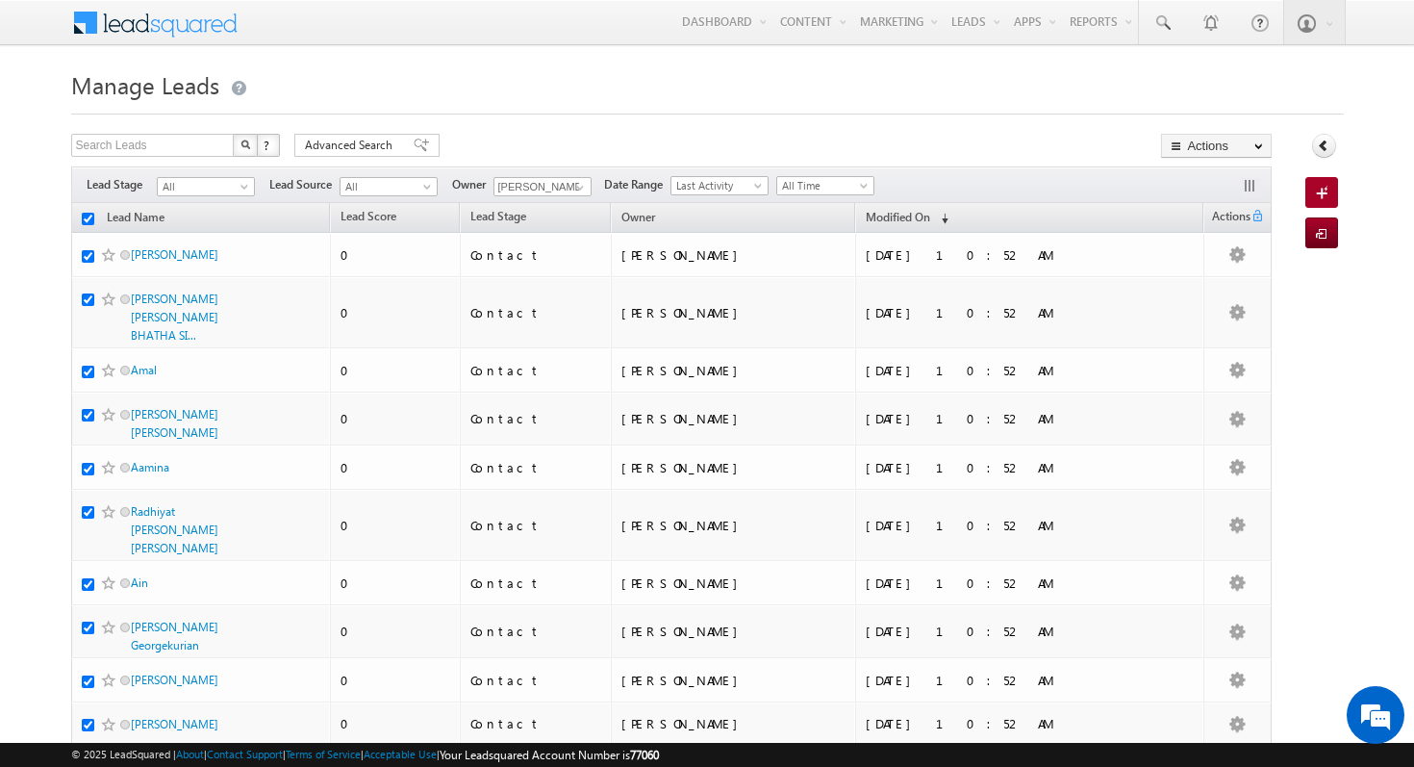
checkbox input "true"
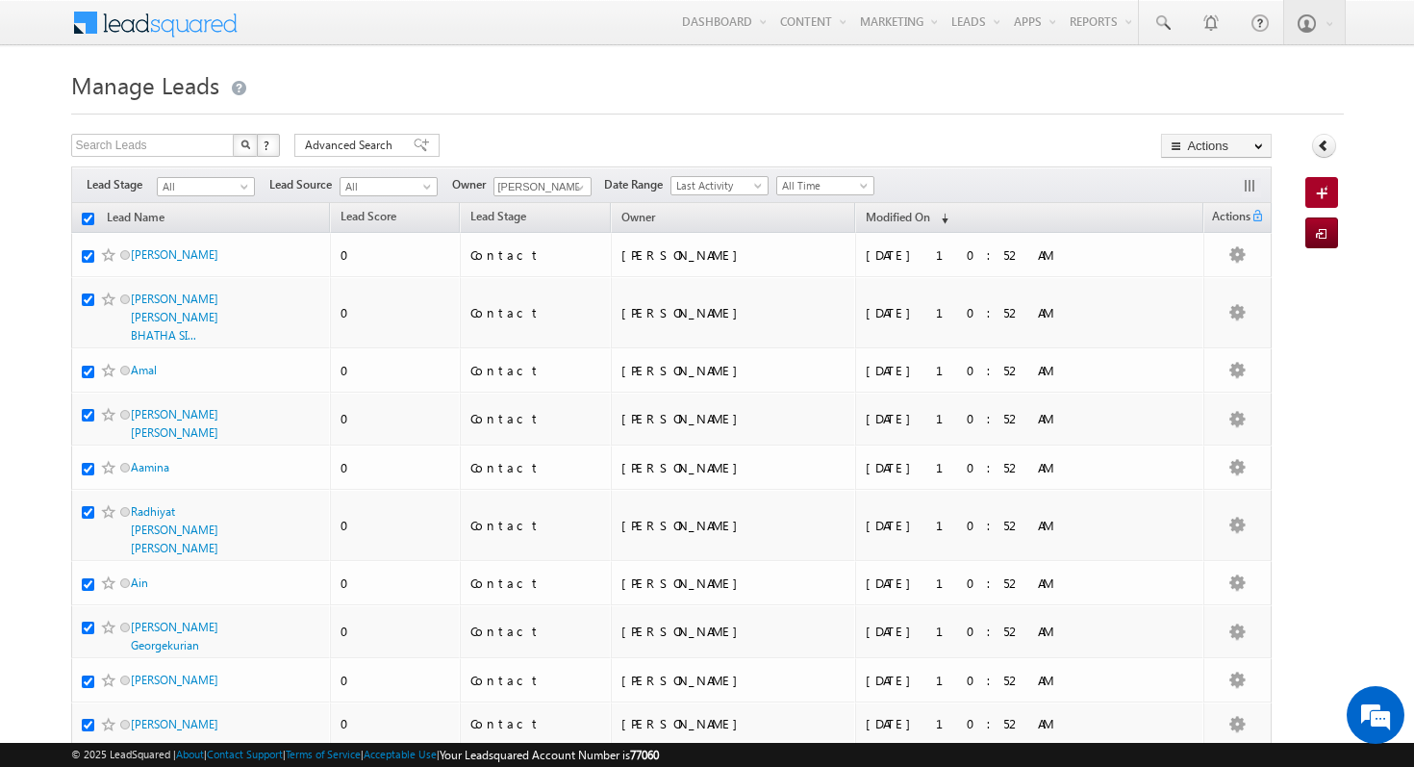
checkbox input "true"
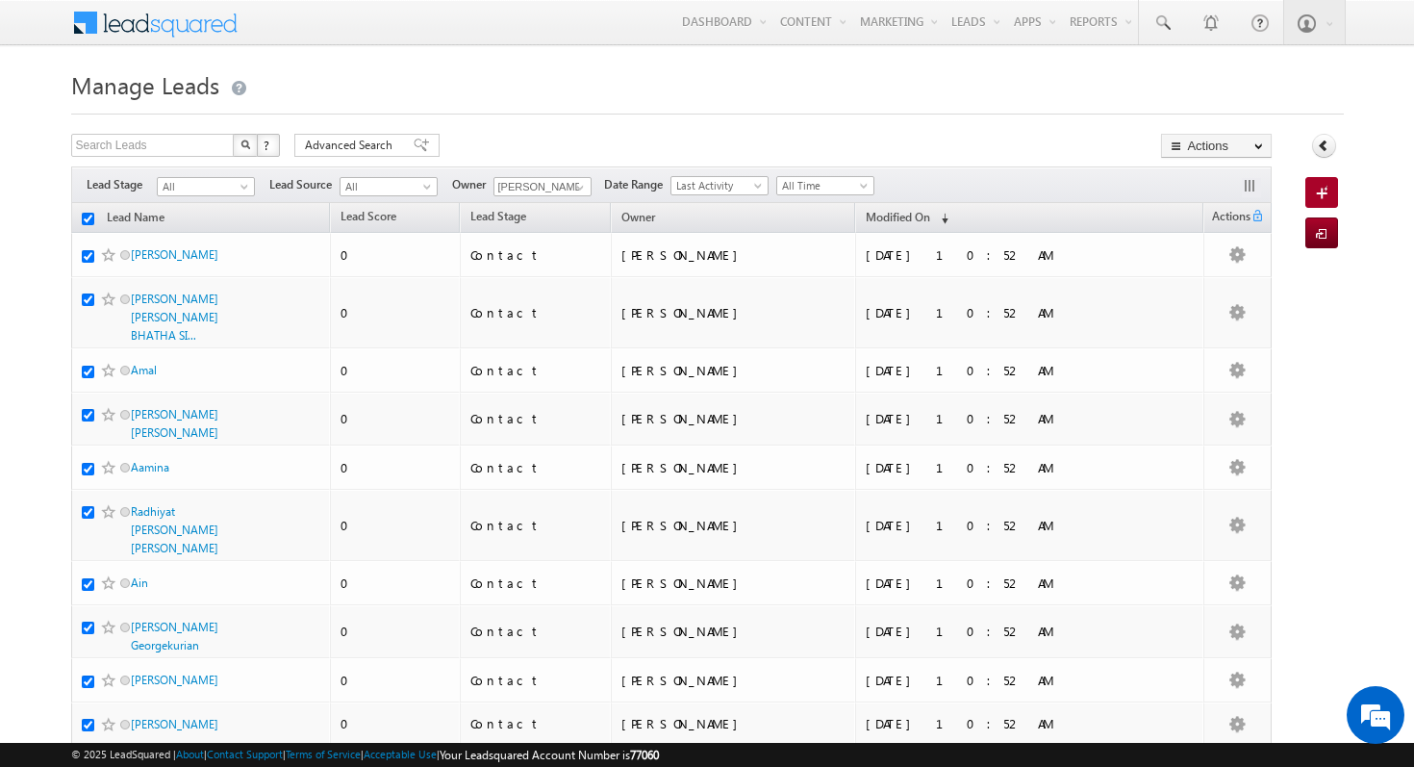
checkbox input "true"
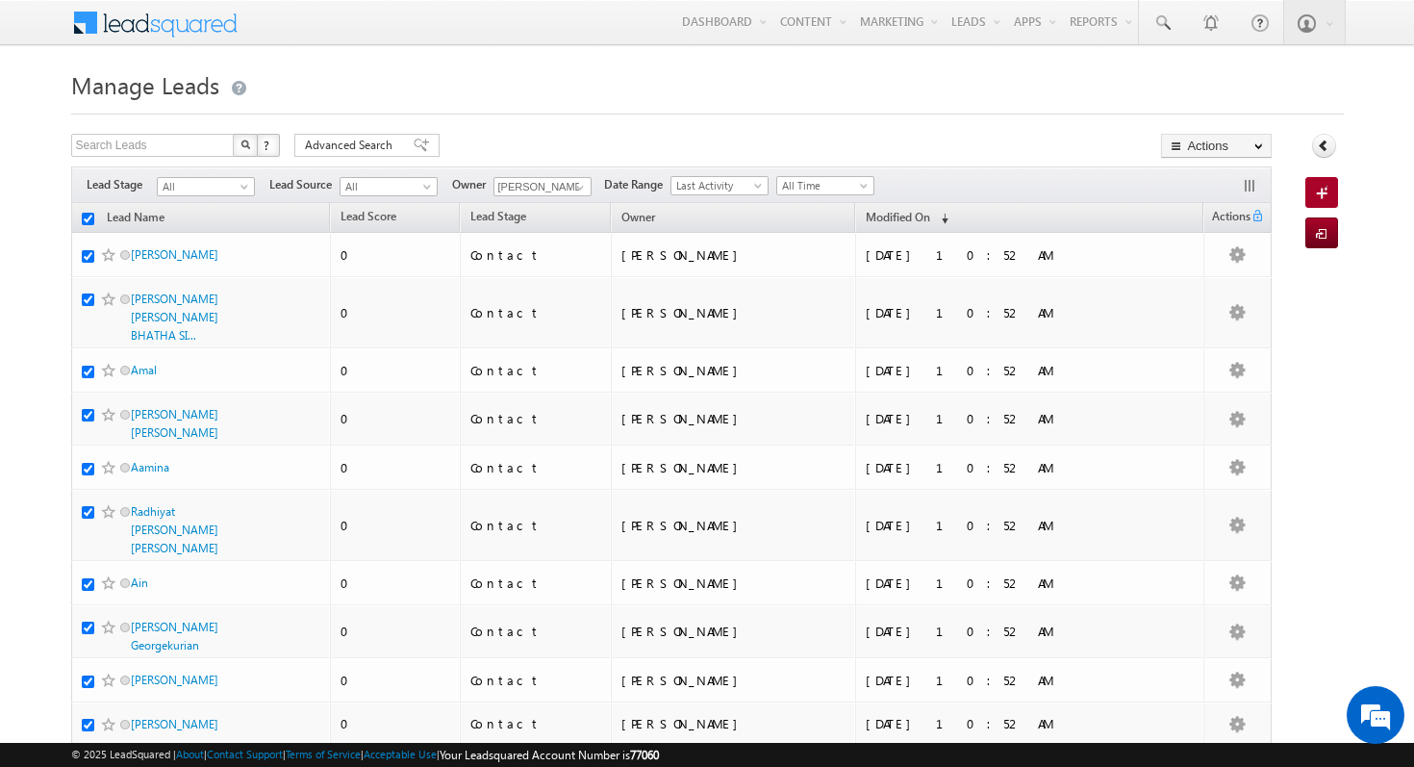
checkbox input "true"
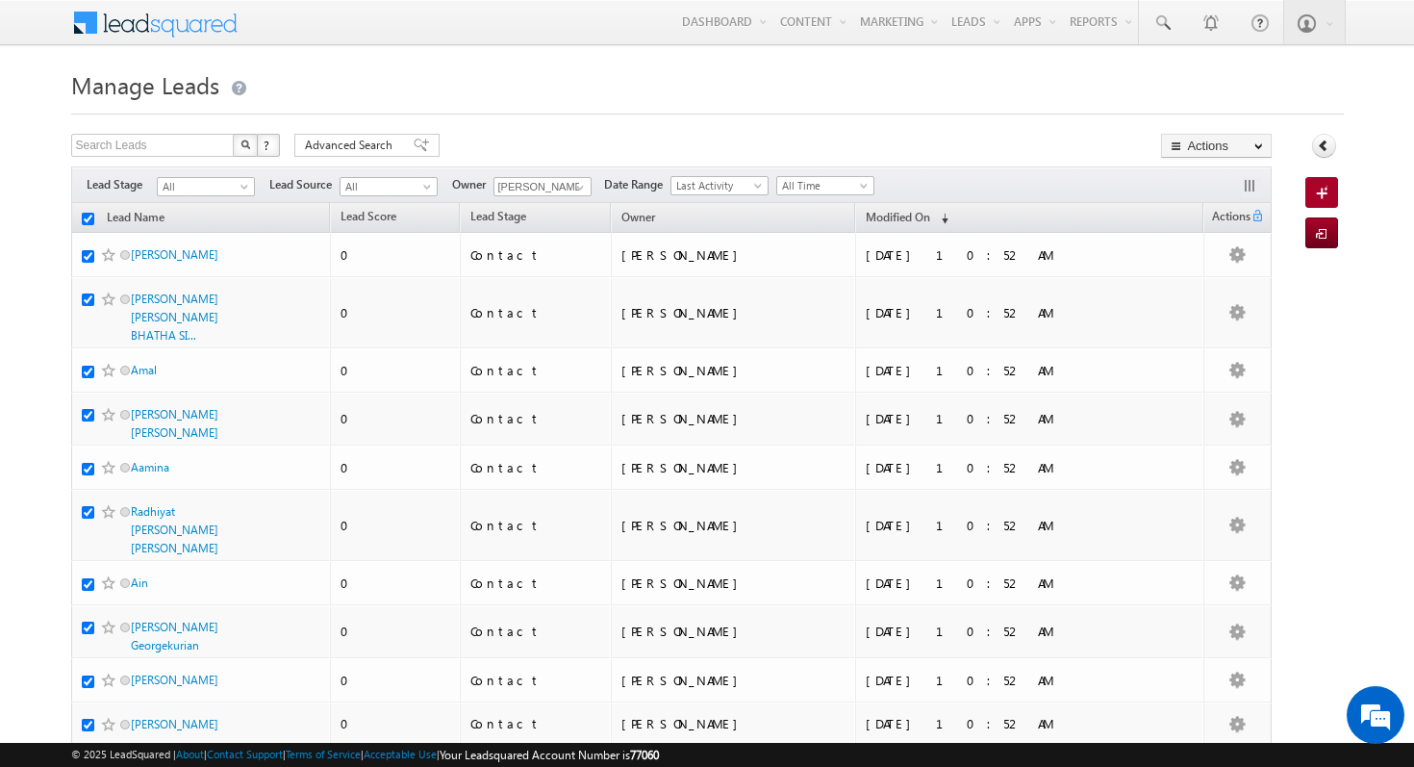
checkbox input "true"
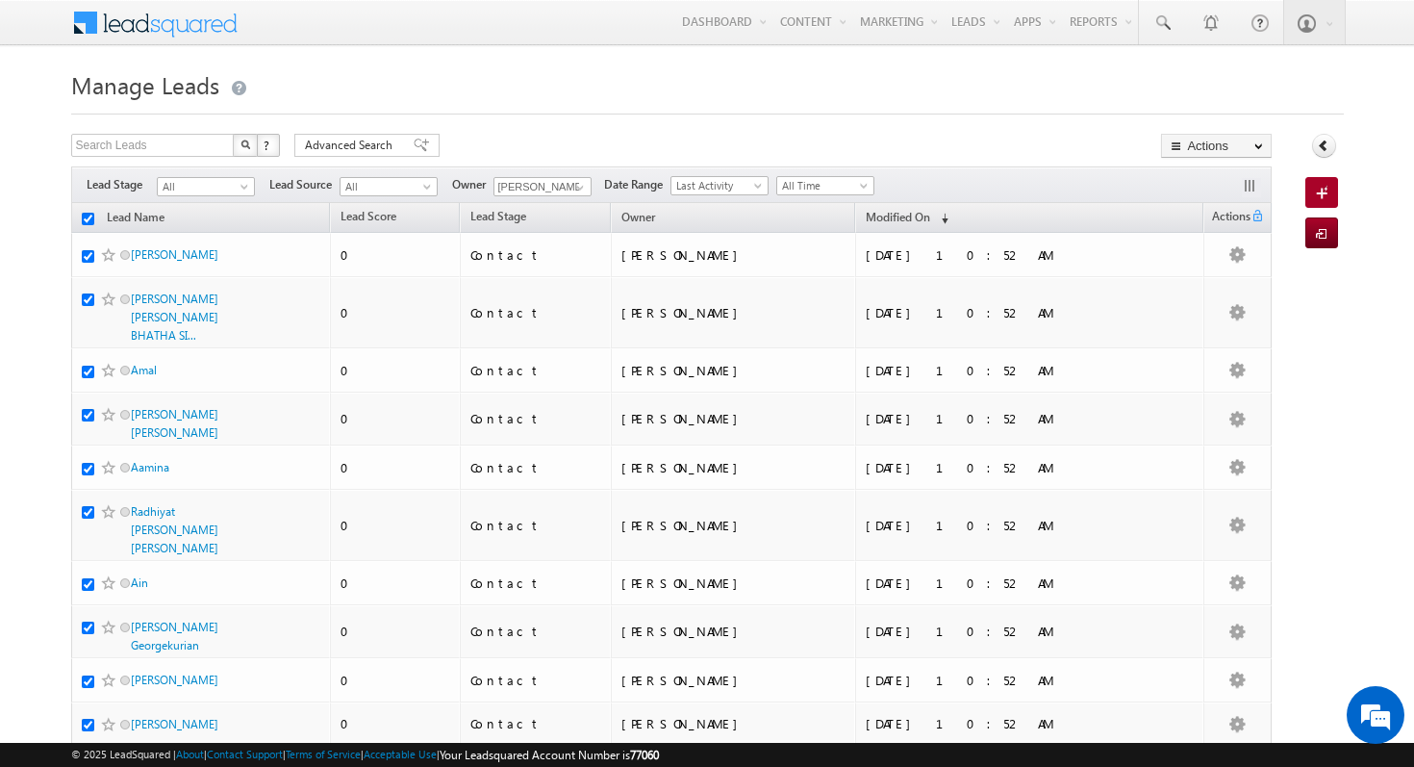
checkbox input "true"
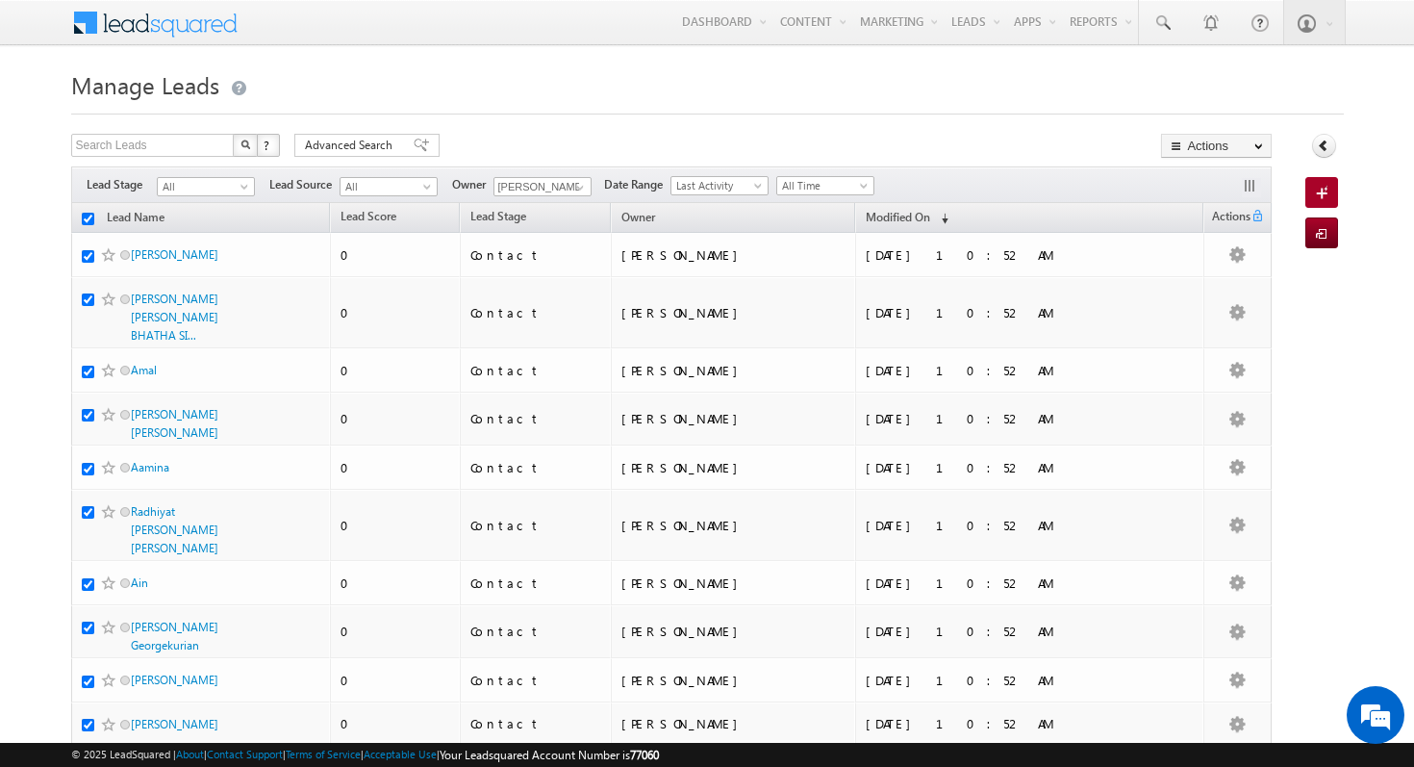
checkbox input "true"
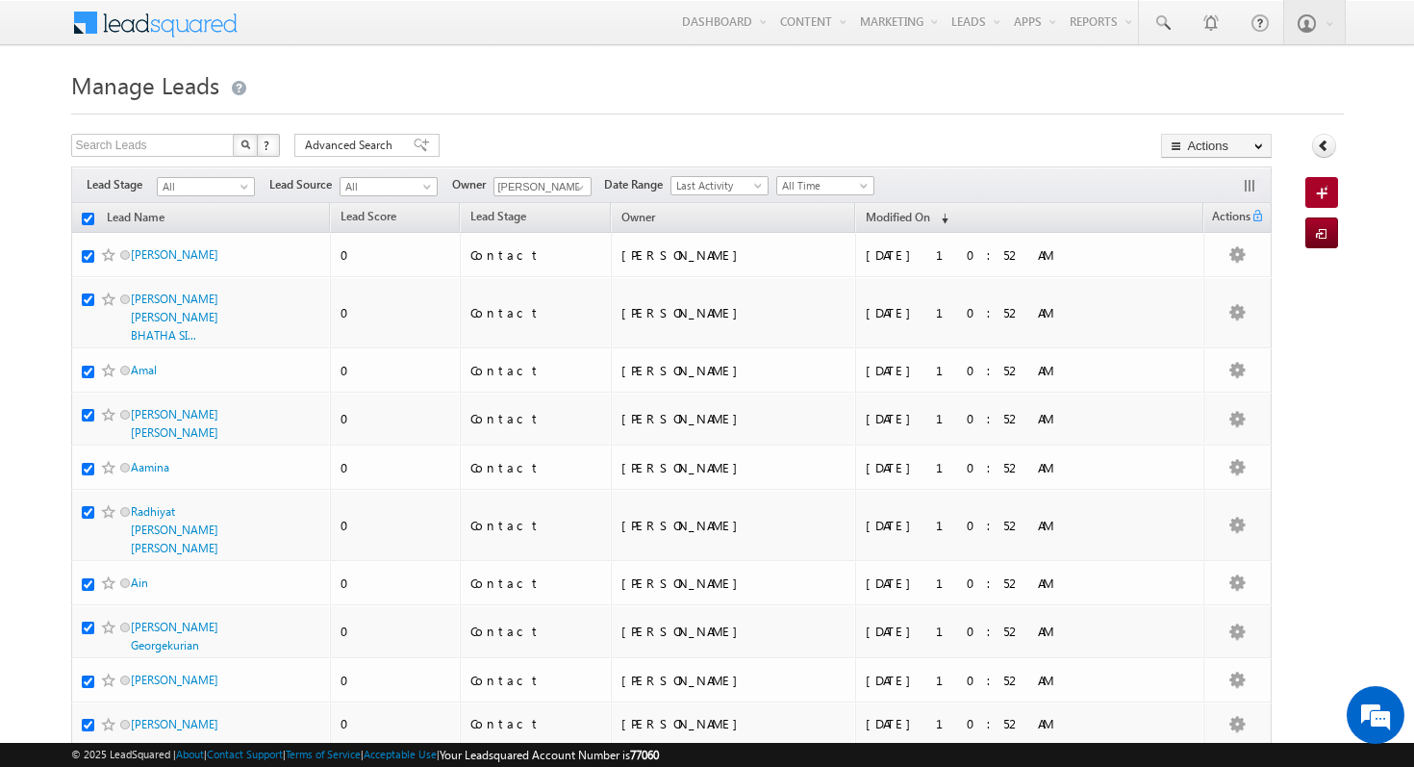
checkbox input "true"
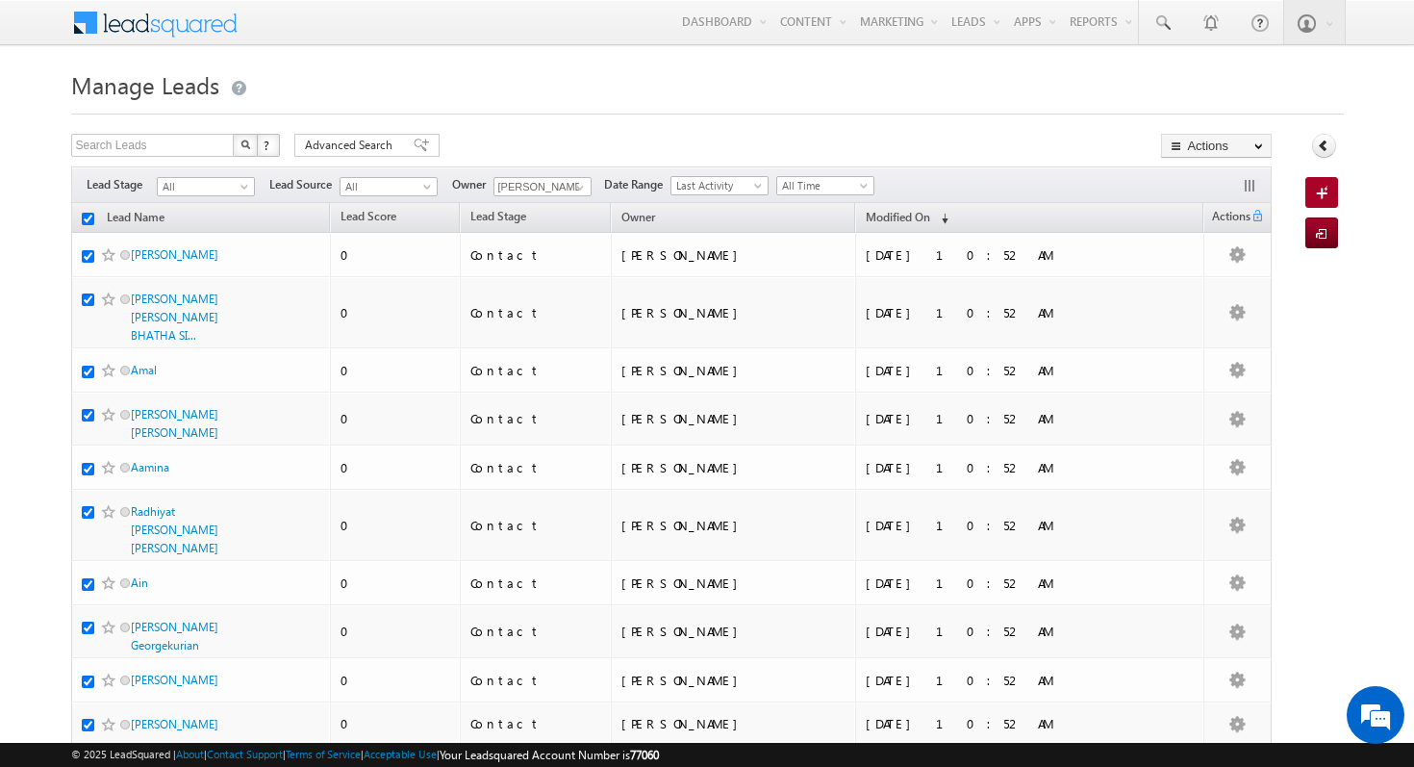
checkbox input "true"
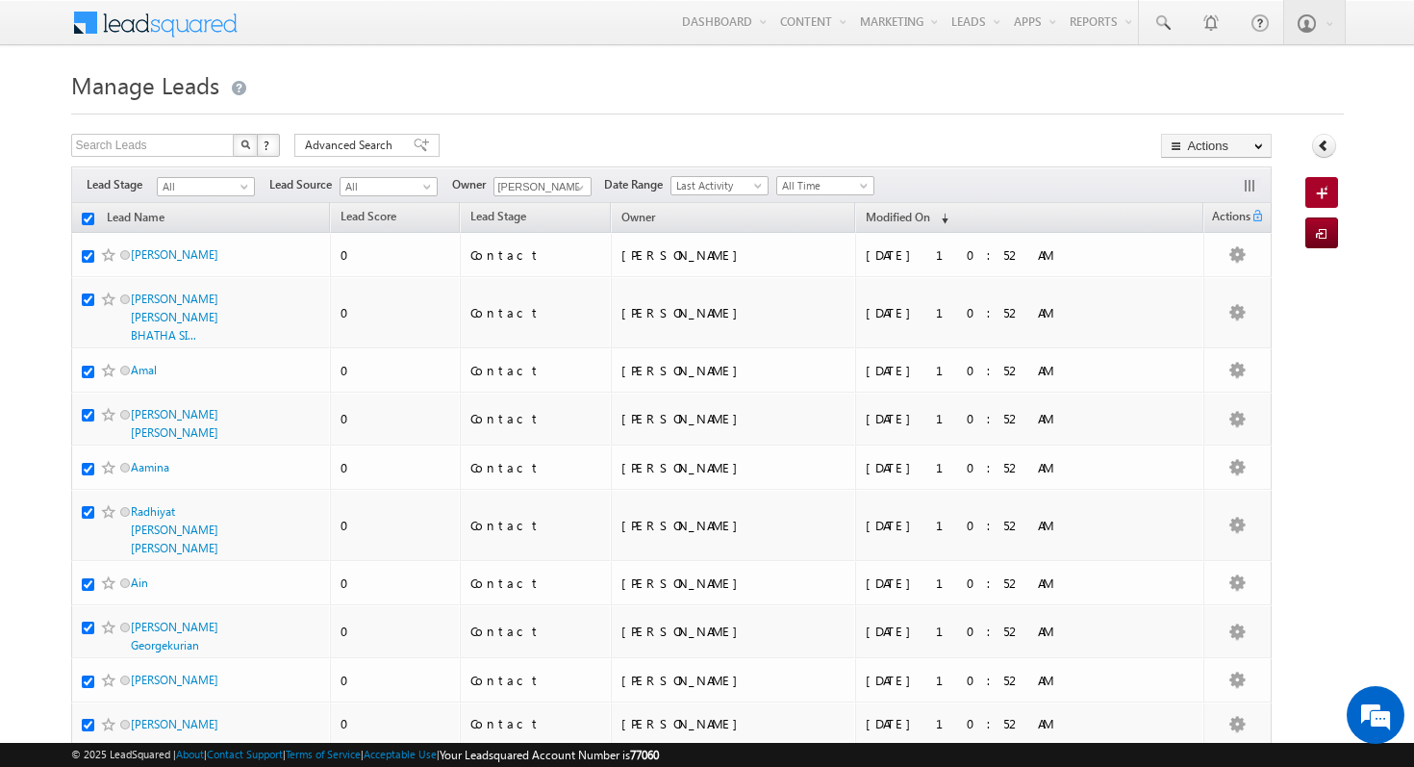
checkbox input "true"
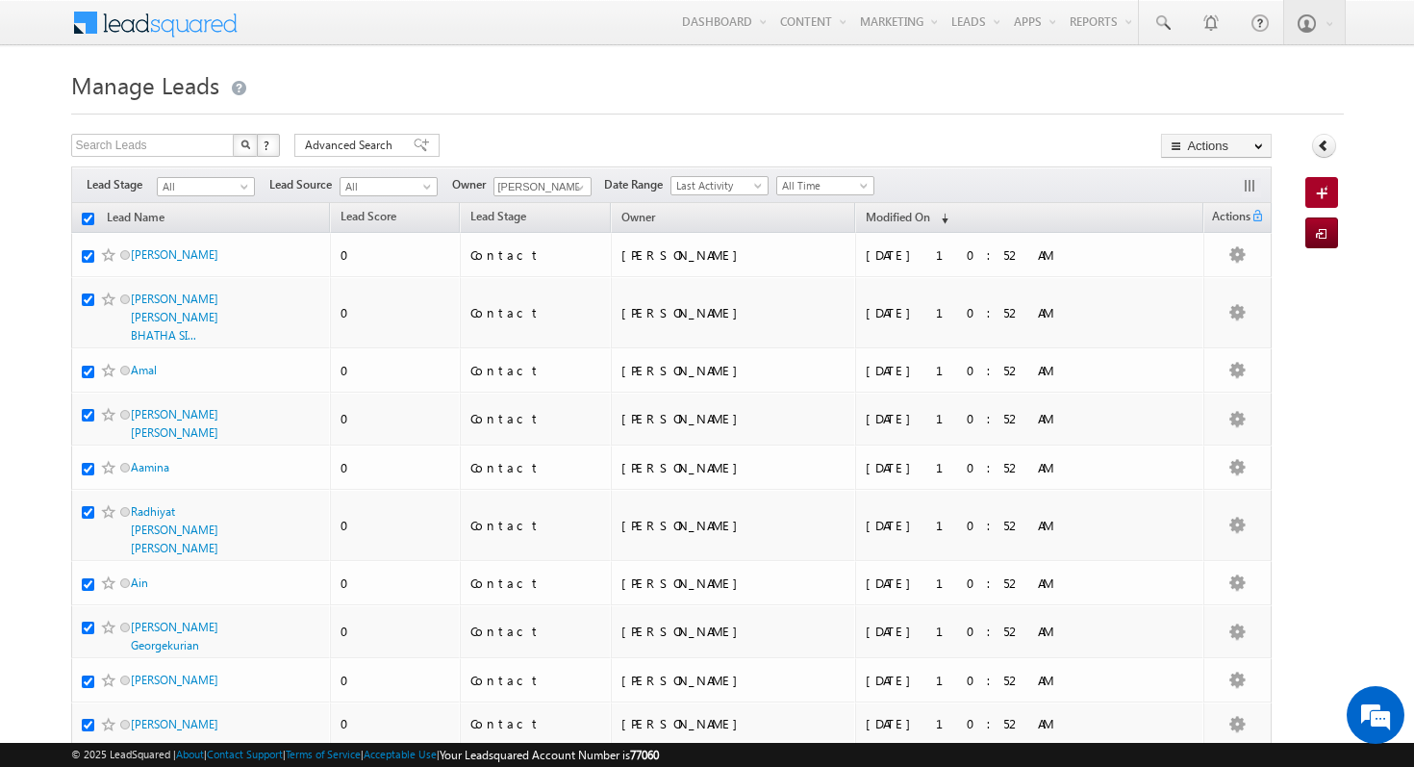
checkbox input "true"
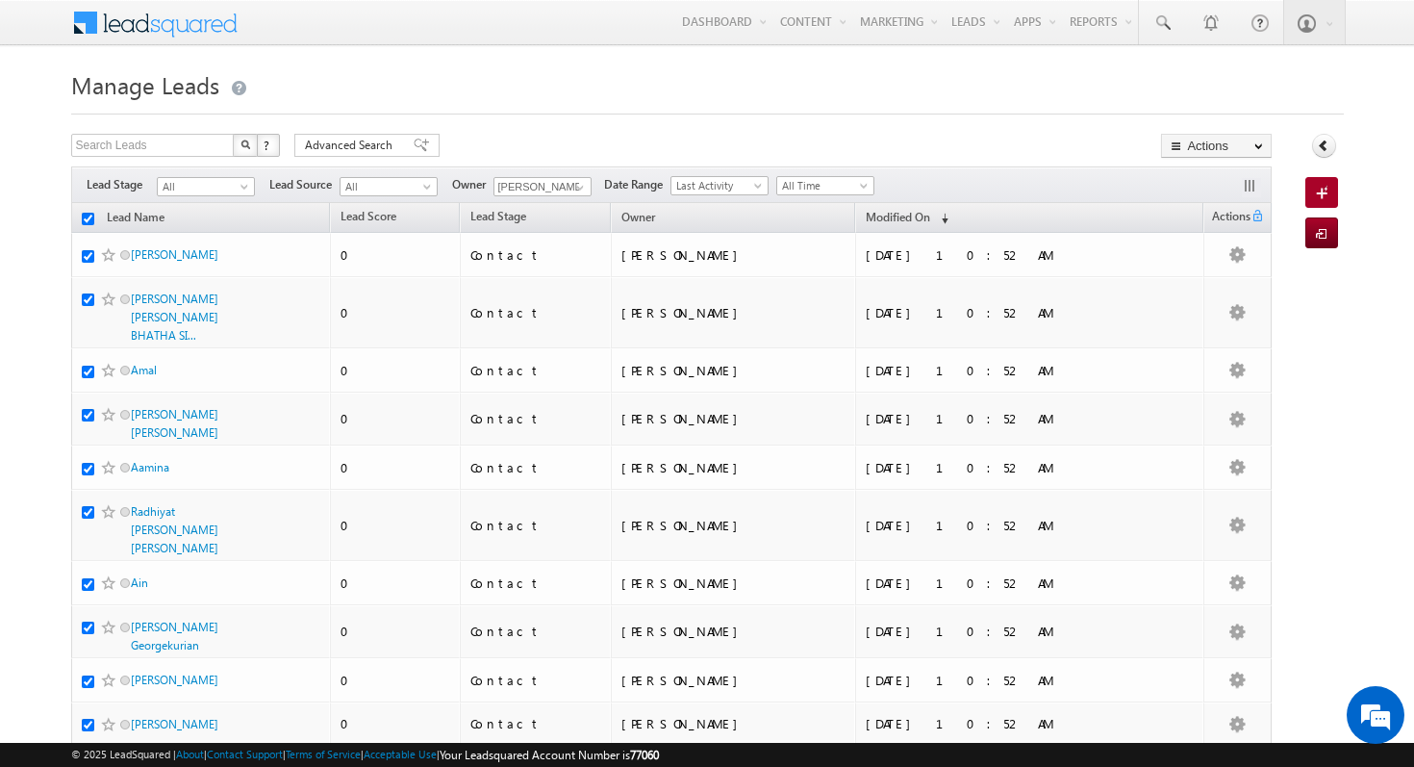
checkbox input "true"
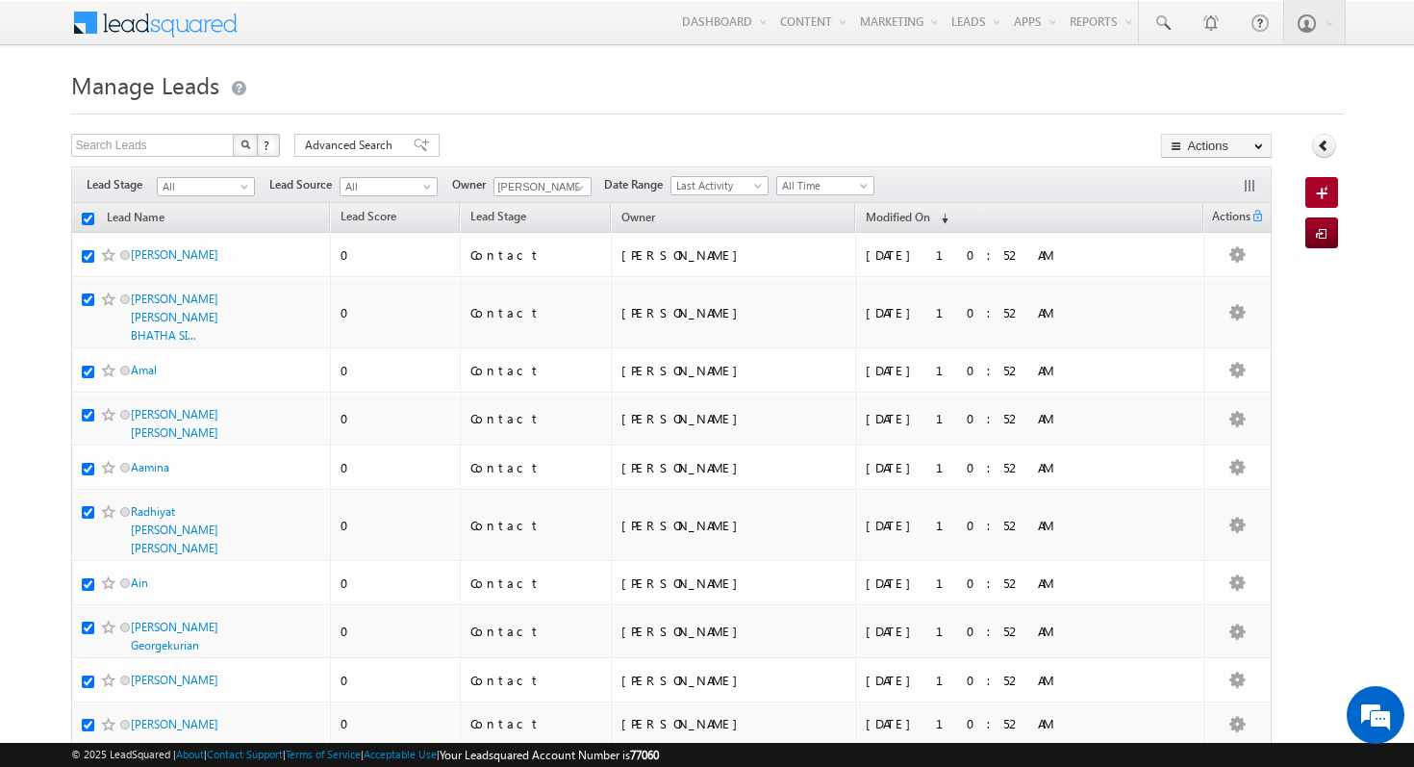
checkbox input "true"
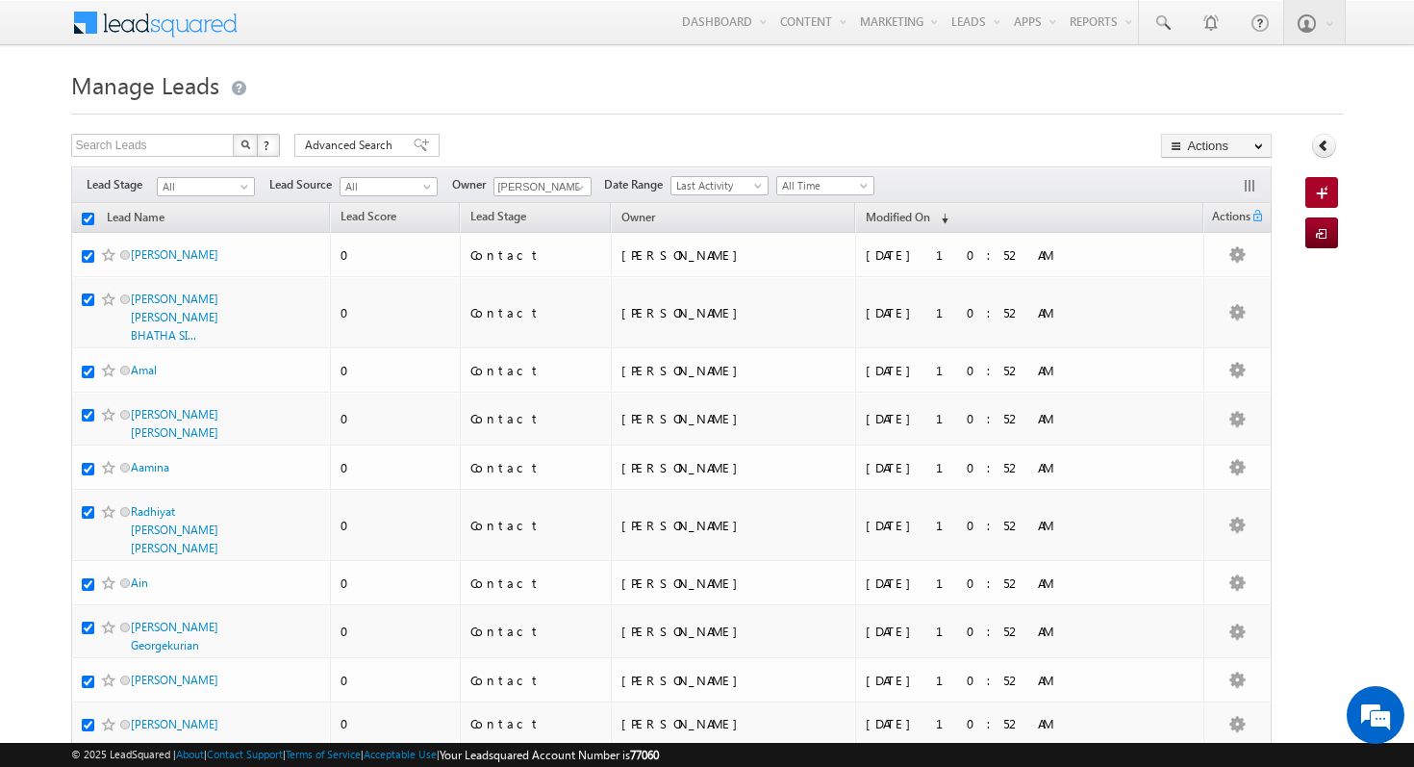
checkbox input "true"
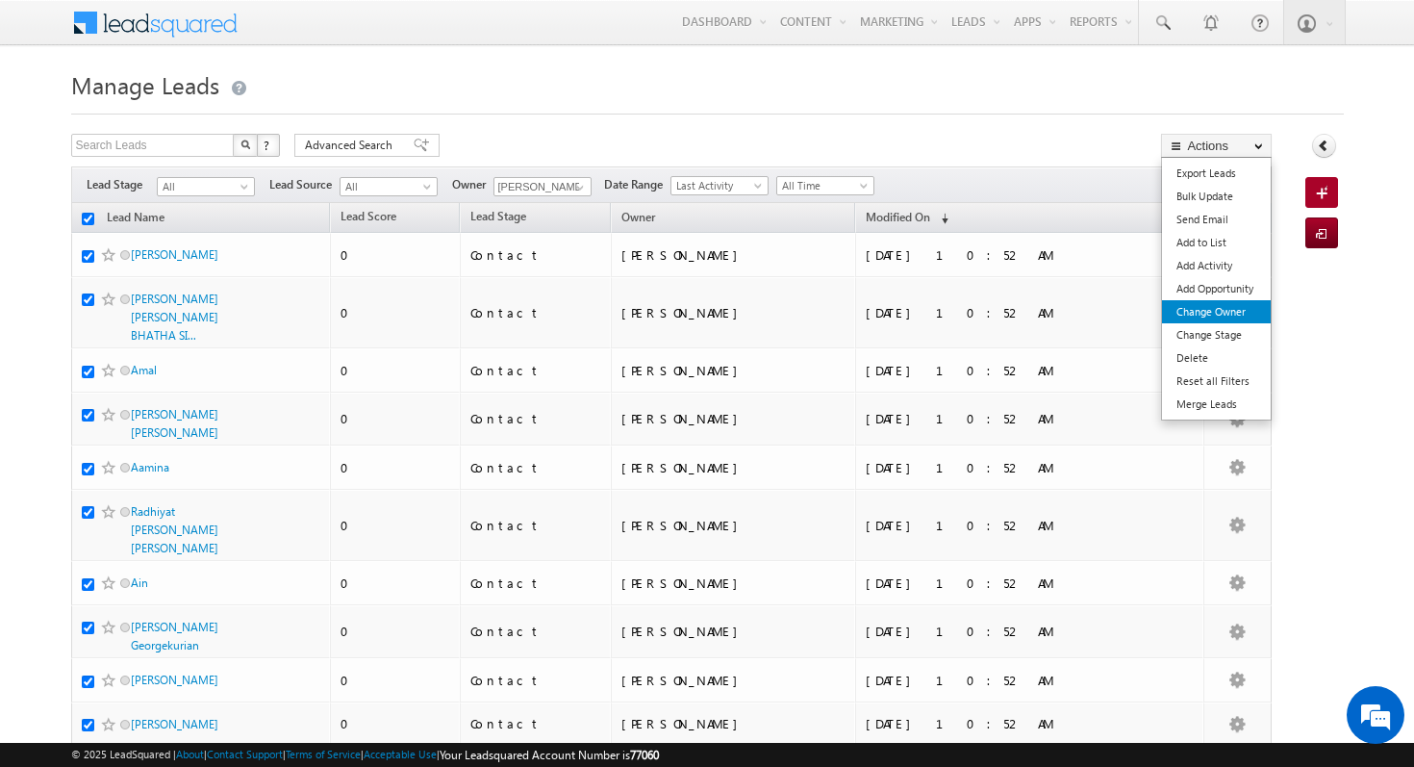
click at [1228, 315] on link "Change Owner" at bounding box center [1216, 311] width 109 height 23
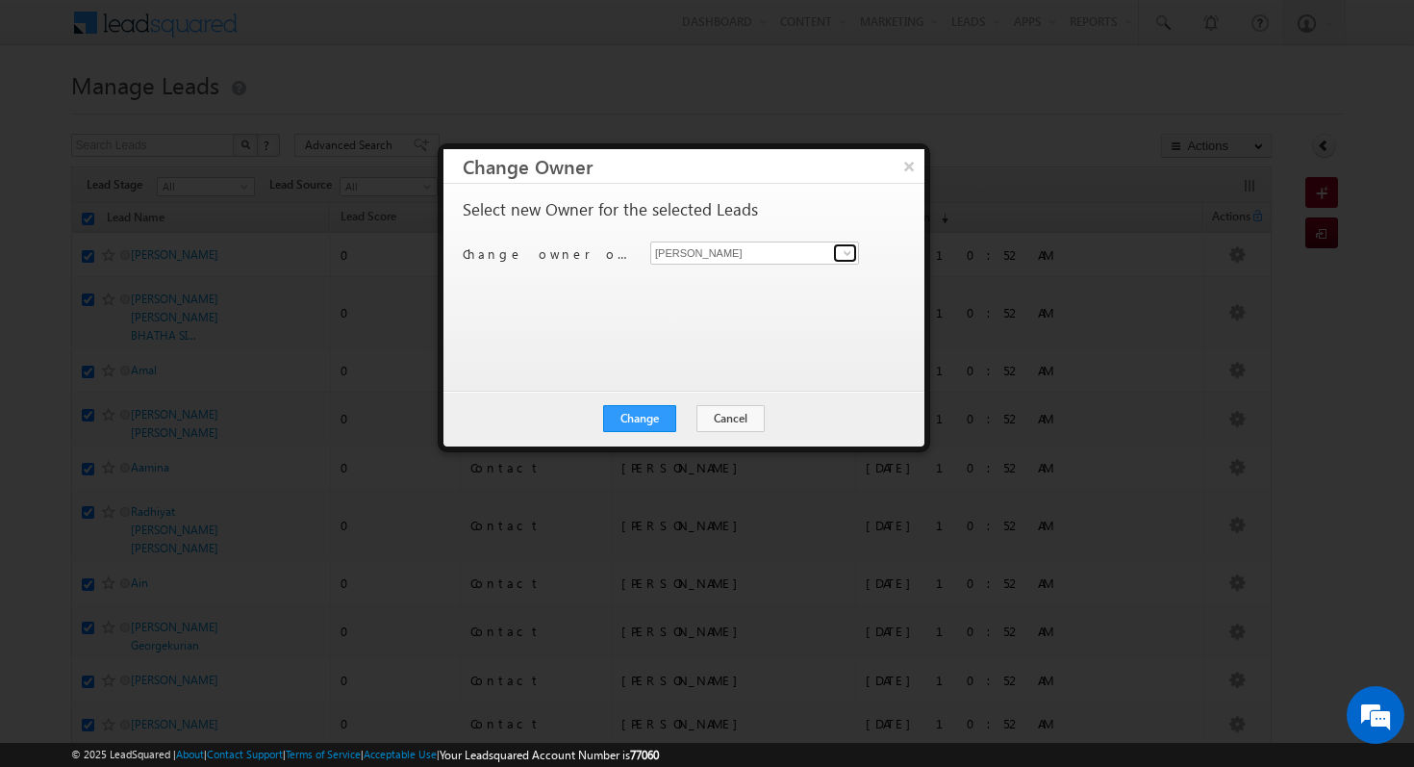
click at [850, 254] on span at bounding box center [847, 252] width 15 height 15
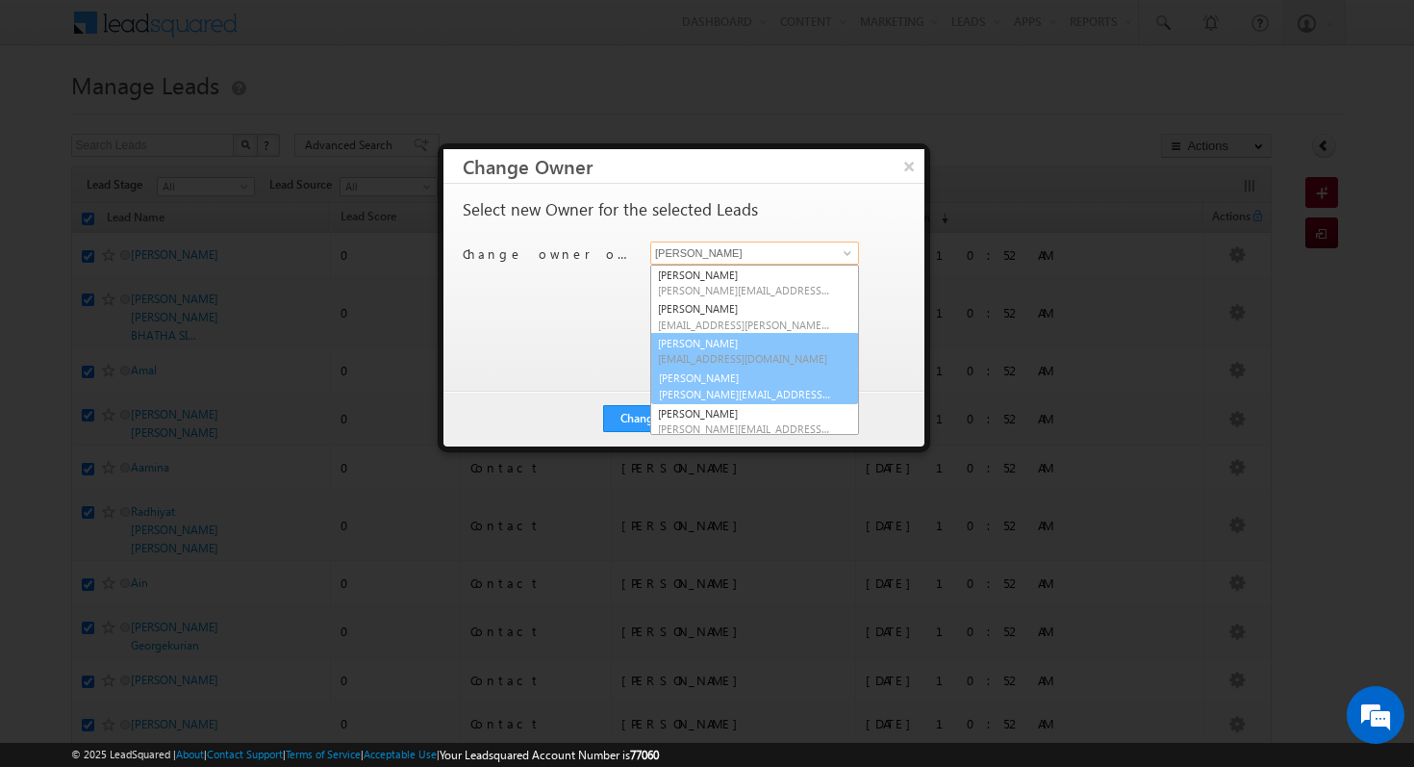
scroll to position [5, 0]
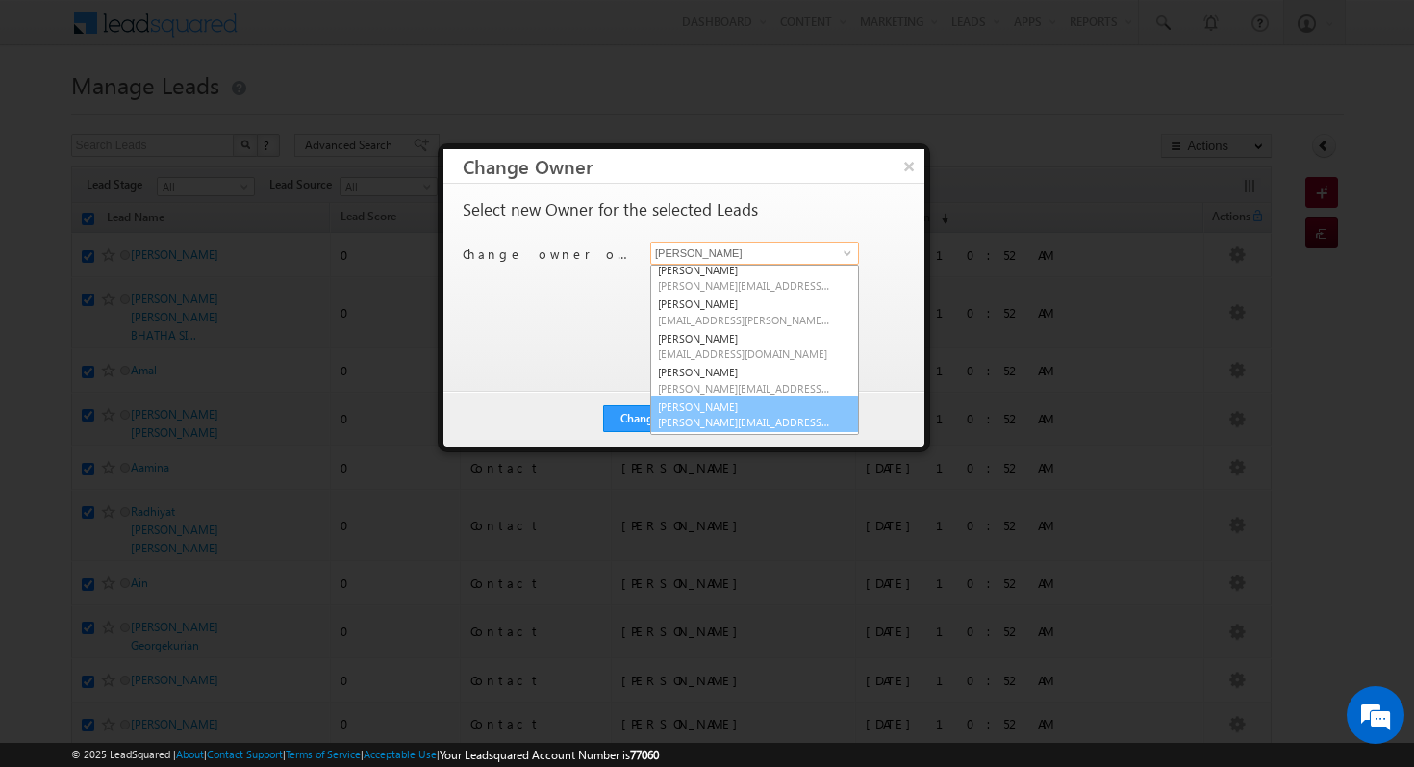
click at [736, 415] on span "Shubham.Mhaske@indglobal.ae" at bounding box center [744, 422] width 173 height 14
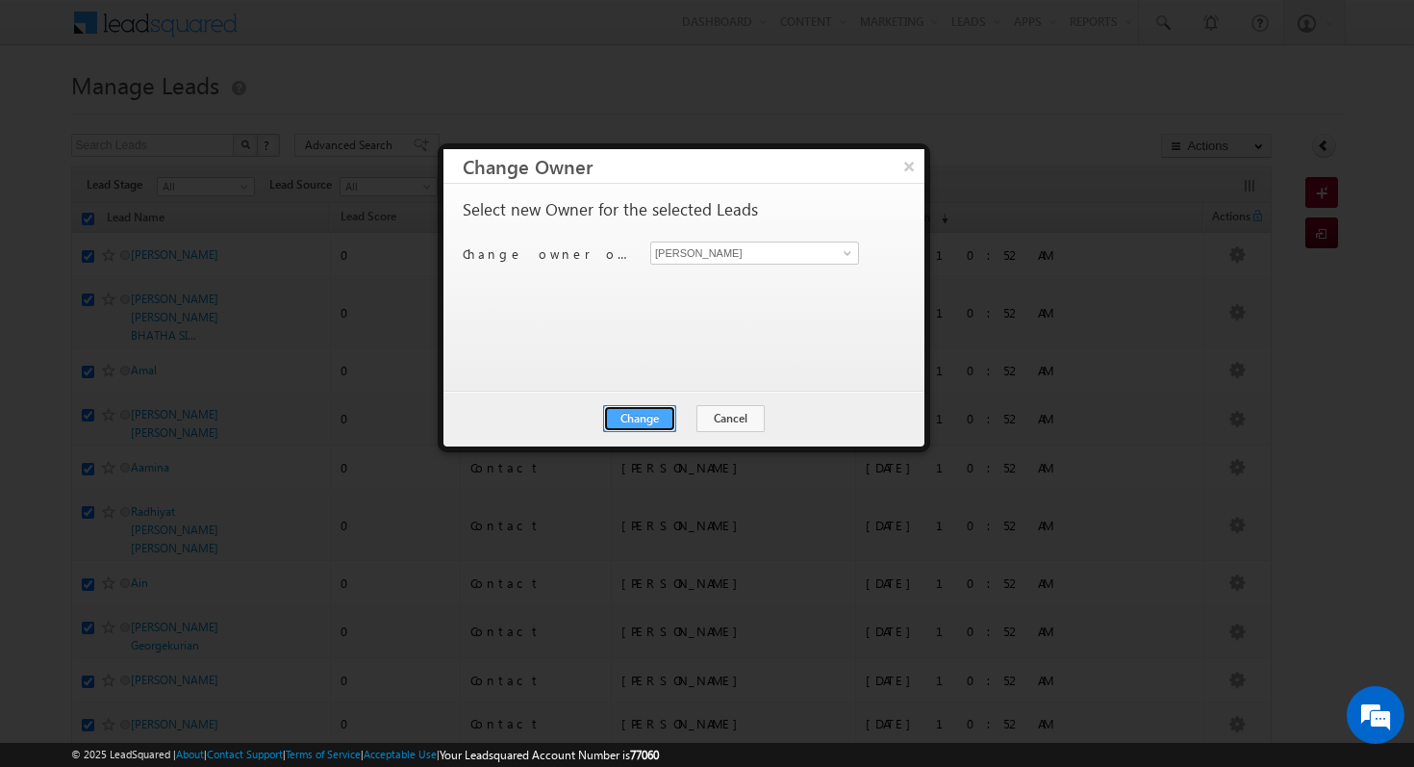
click at [642, 419] on button "Change" at bounding box center [639, 418] width 73 height 27
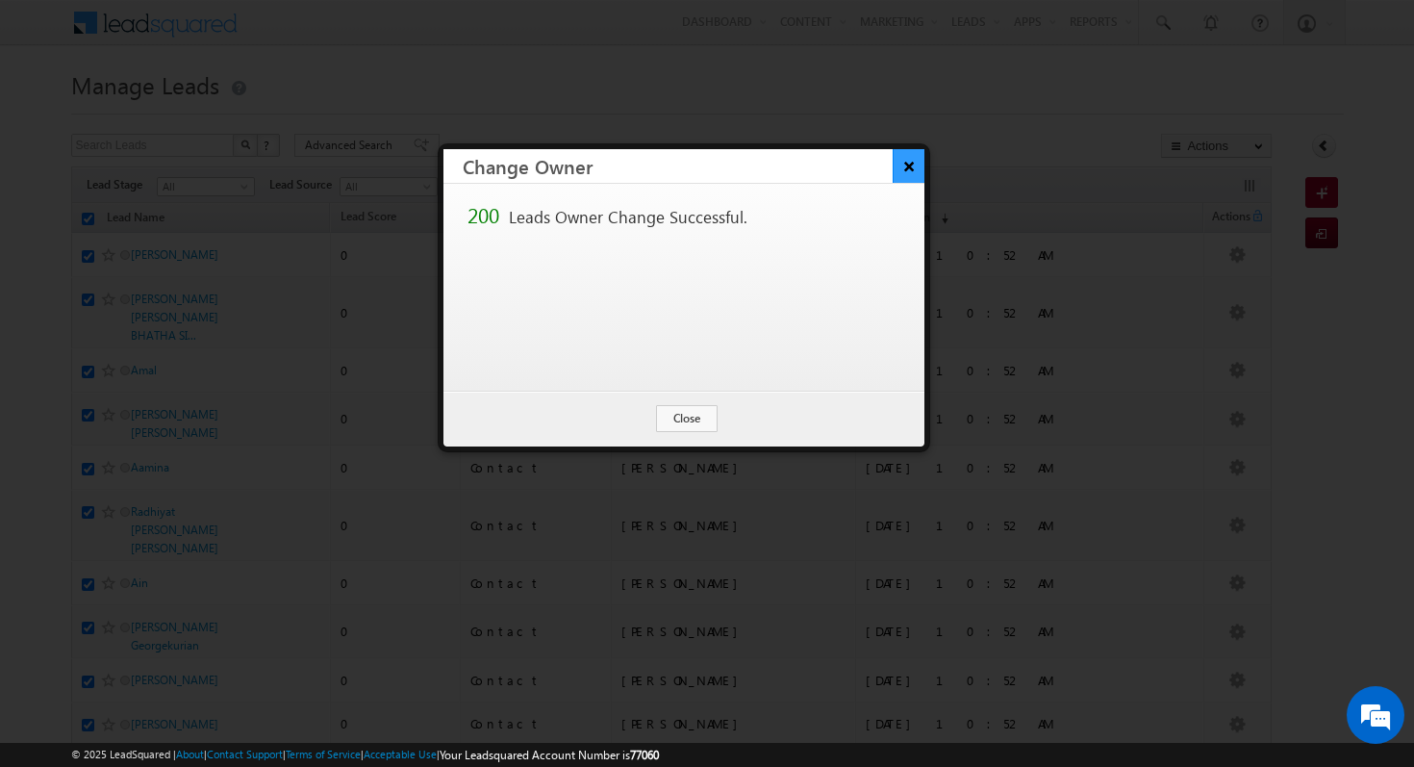
click at [905, 162] on button "×" at bounding box center [909, 166] width 32 height 34
